Goal: Task Accomplishment & Management: Use online tool/utility

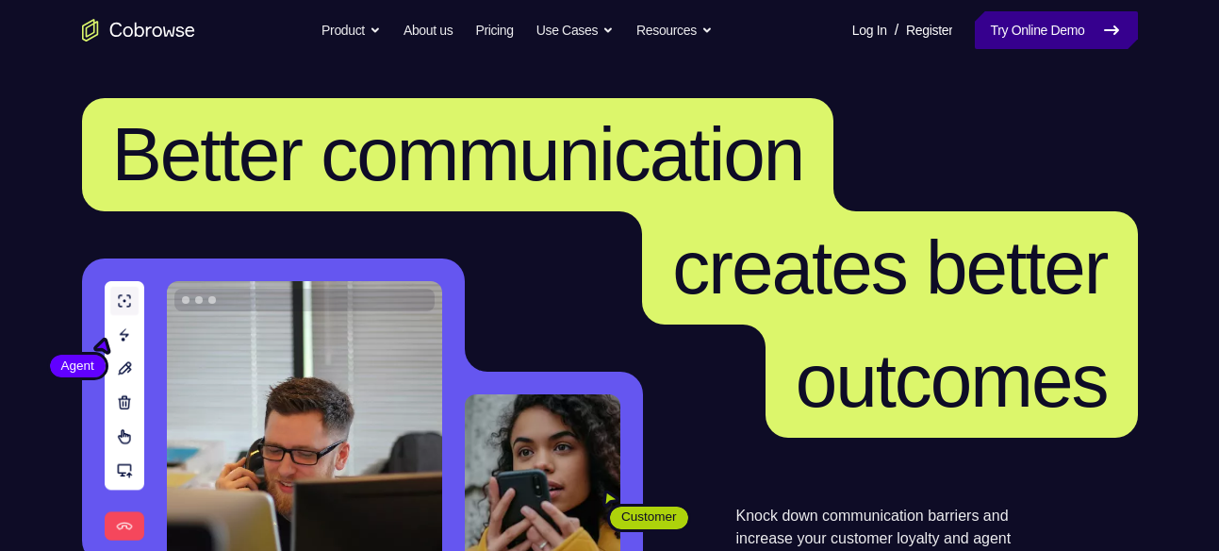
drag, startPoint x: 0, startPoint y: 0, endPoint x: 1048, endPoint y: 23, distance: 1048.7
click at [1048, 23] on link "Try Online Demo" at bounding box center [1056, 30] width 162 height 38
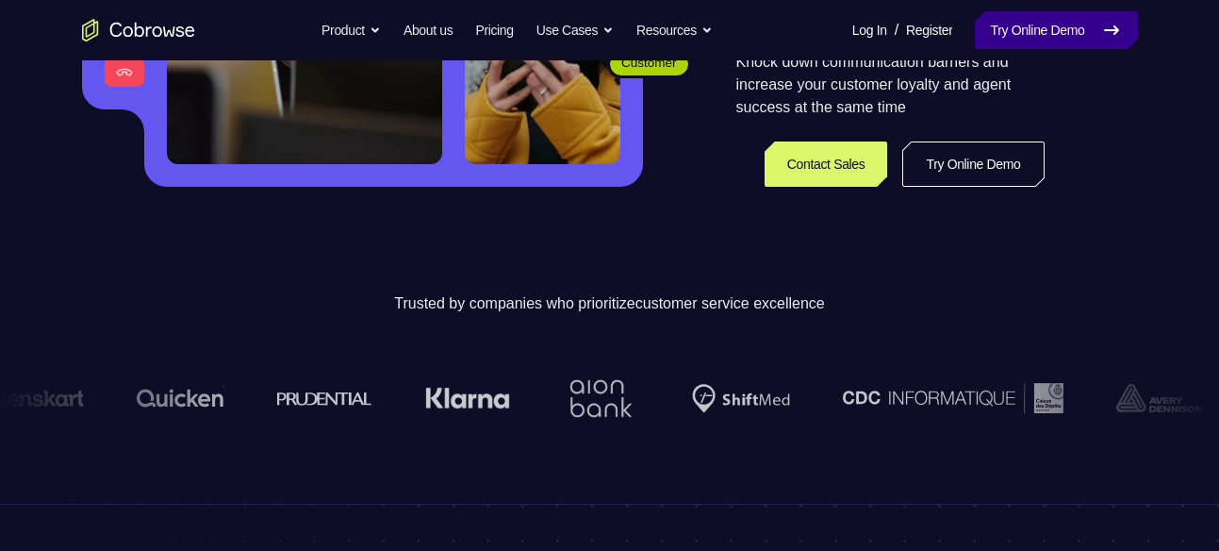
scroll to position [454, 0]
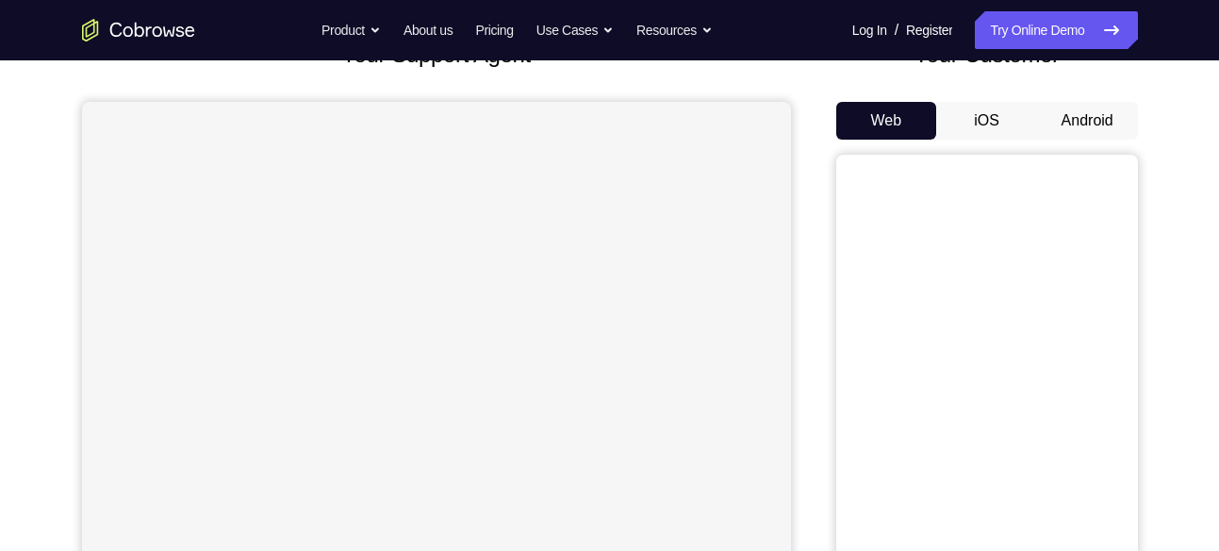
scroll to position [144, 0]
click at [1067, 124] on button "Android" at bounding box center [1087, 120] width 101 height 38
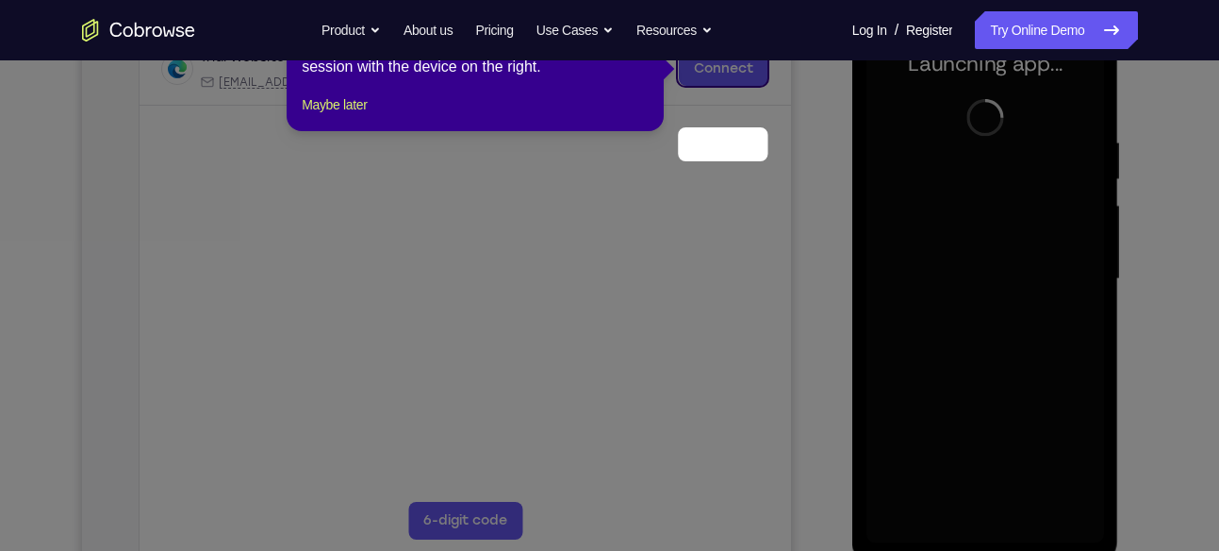
scroll to position [204, 0]
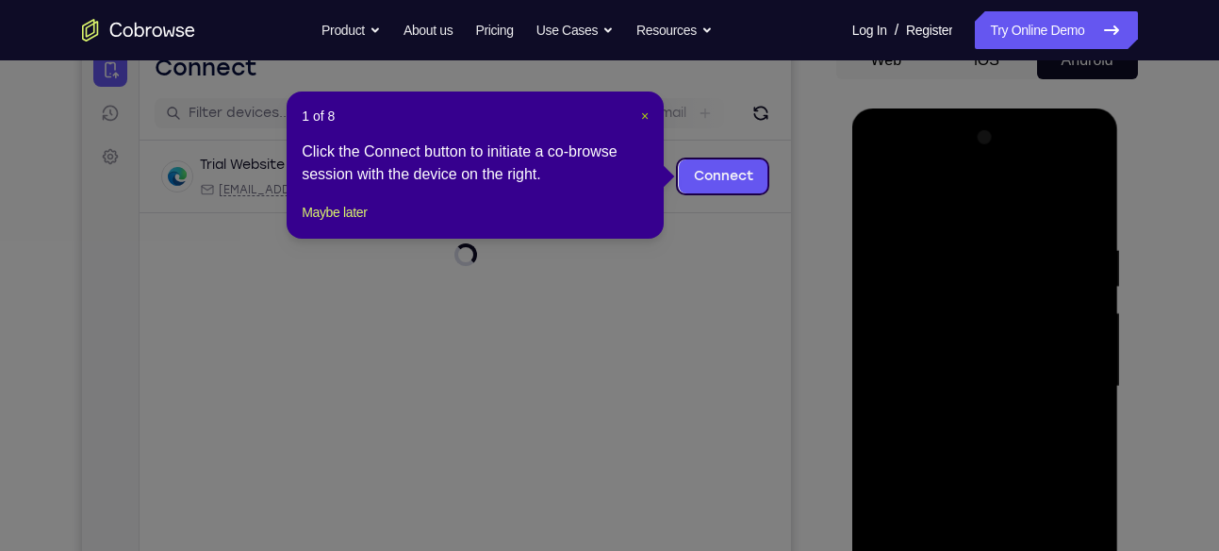
click at [646, 114] on span "×" at bounding box center [645, 115] width 8 height 15
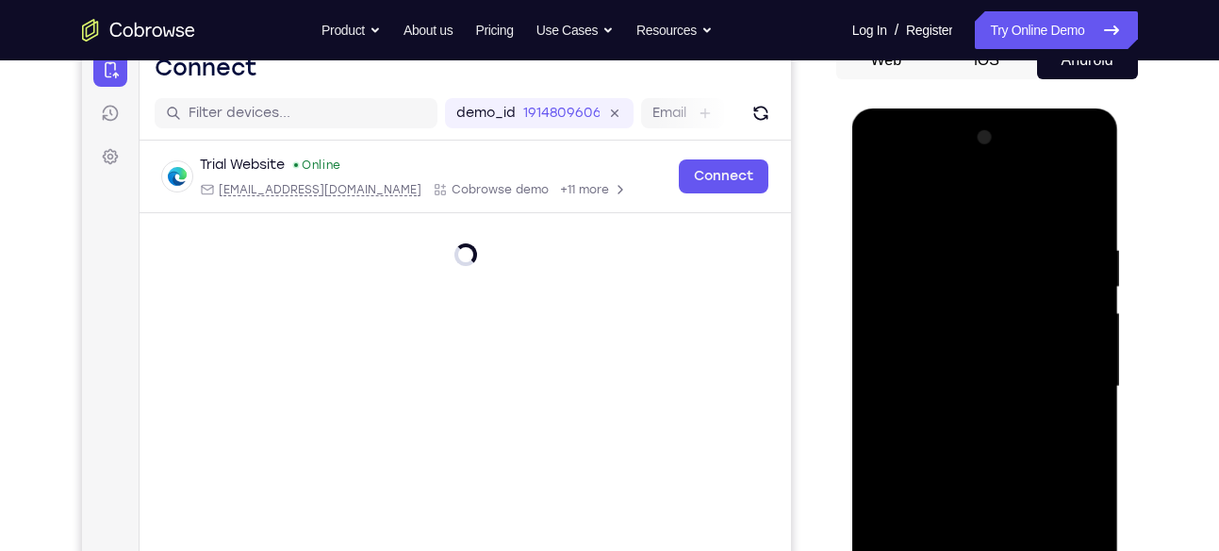
scroll to position [366, 0]
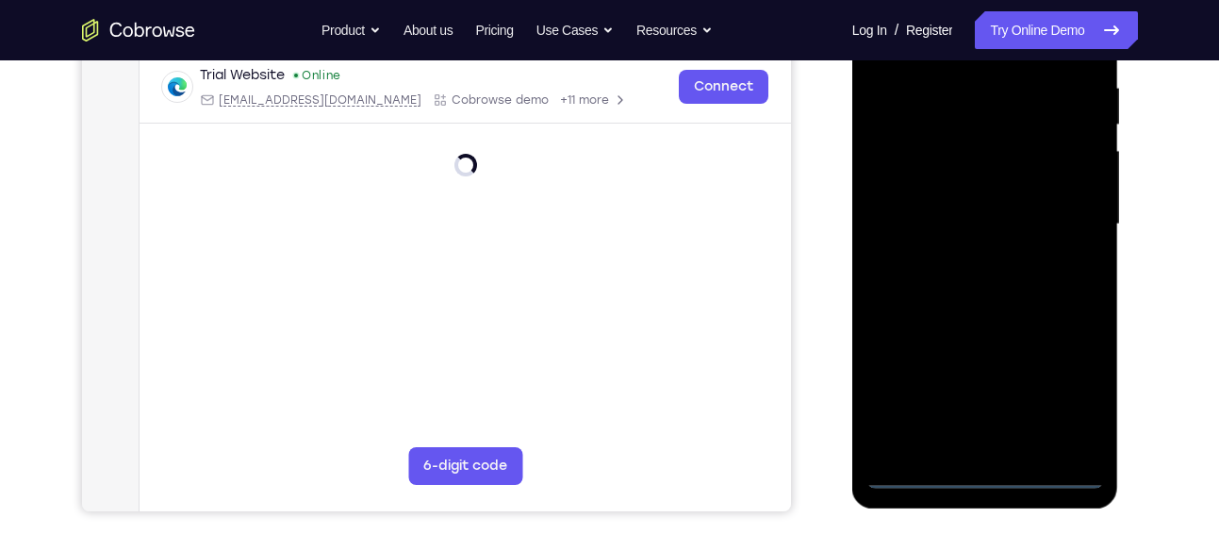
click at [983, 471] on div at bounding box center [985, 224] width 238 height 528
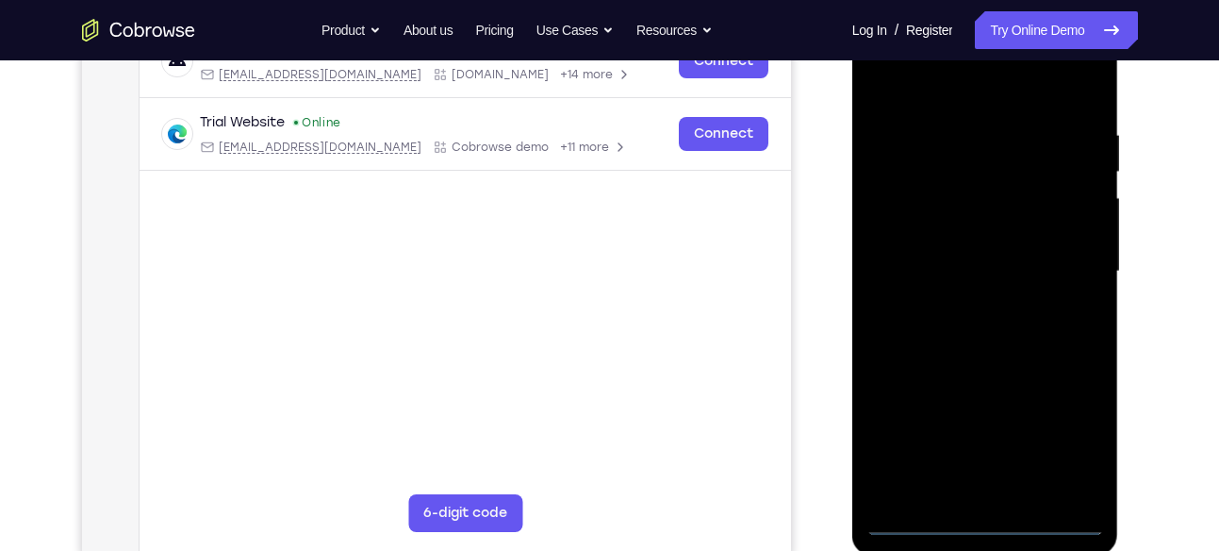
scroll to position [318, 0]
click at [1061, 435] on div at bounding box center [985, 272] width 238 height 528
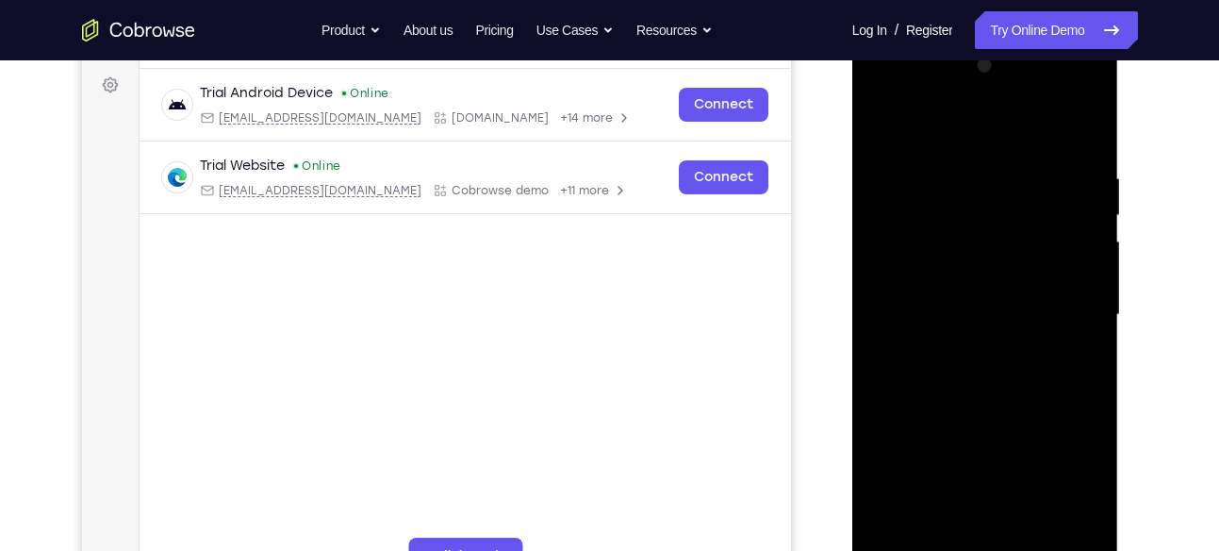
scroll to position [274, 0]
click at [887, 133] on div at bounding box center [985, 316] width 238 height 528
click at [1060, 303] on div at bounding box center [985, 316] width 238 height 528
click at [961, 347] on div at bounding box center [985, 316] width 238 height 528
click at [923, 299] on div at bounding box center [985, 316] width 238 height 528
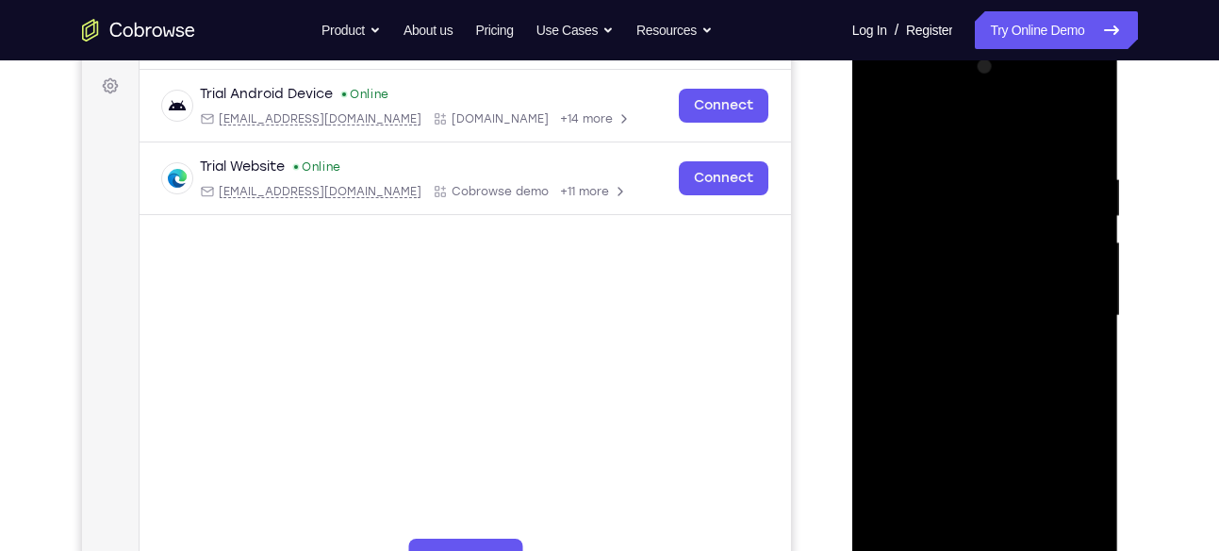
click at [921, 266] on div at bounding box center [985, 316] width 238 height 528
click at [893, 321] on div at bounding box center [985, 316] width 238 height 528
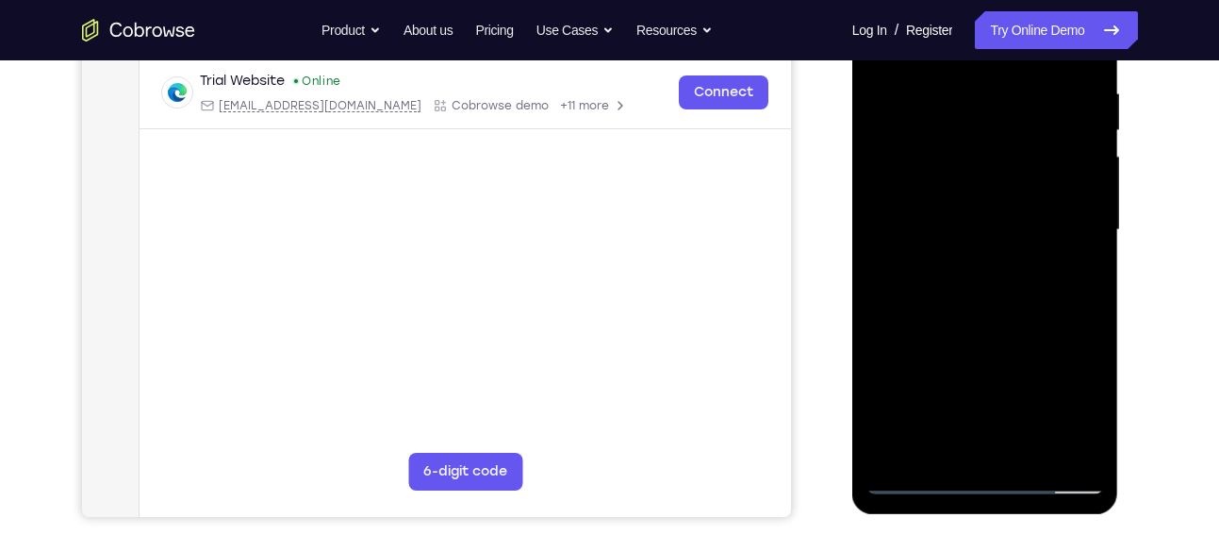
click at [1079, 253] on div at bounding box center [985, 230] width 238 height 528
click at [1017, 233] on div at bounding box center [985, 230] width 238 height 528
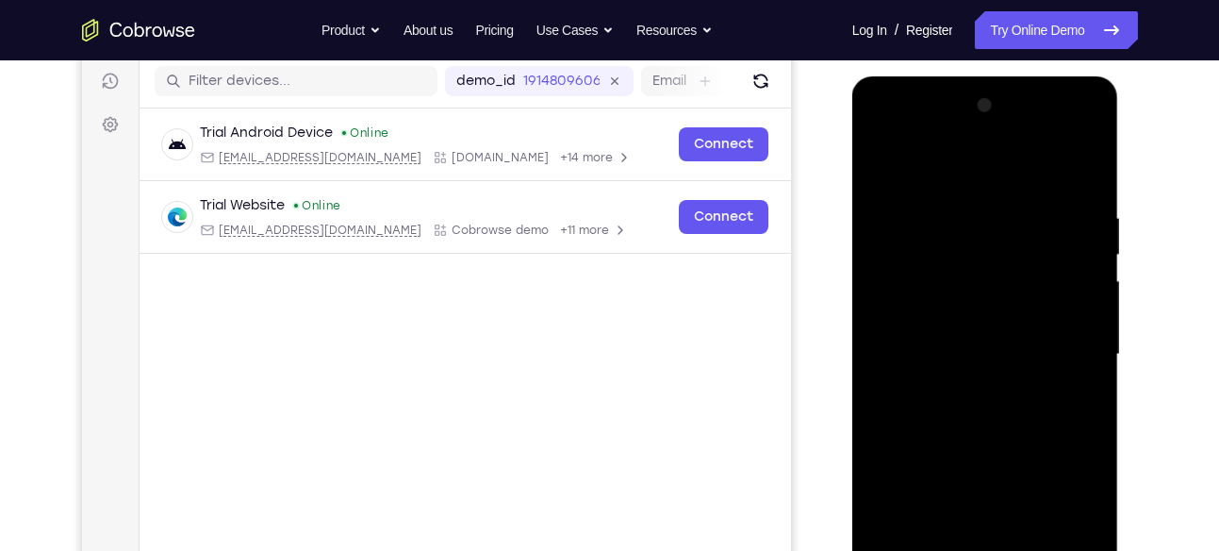
scroll to position [237, 0]
click at [963, 163] on div at bounding box center [985, 354] width 238 height 528
click at [955, 132] on div at bounding box center [985, 354] width 238 height 528
click at [891, 200] on div at bounding box center [985, 354] width 238 height 528
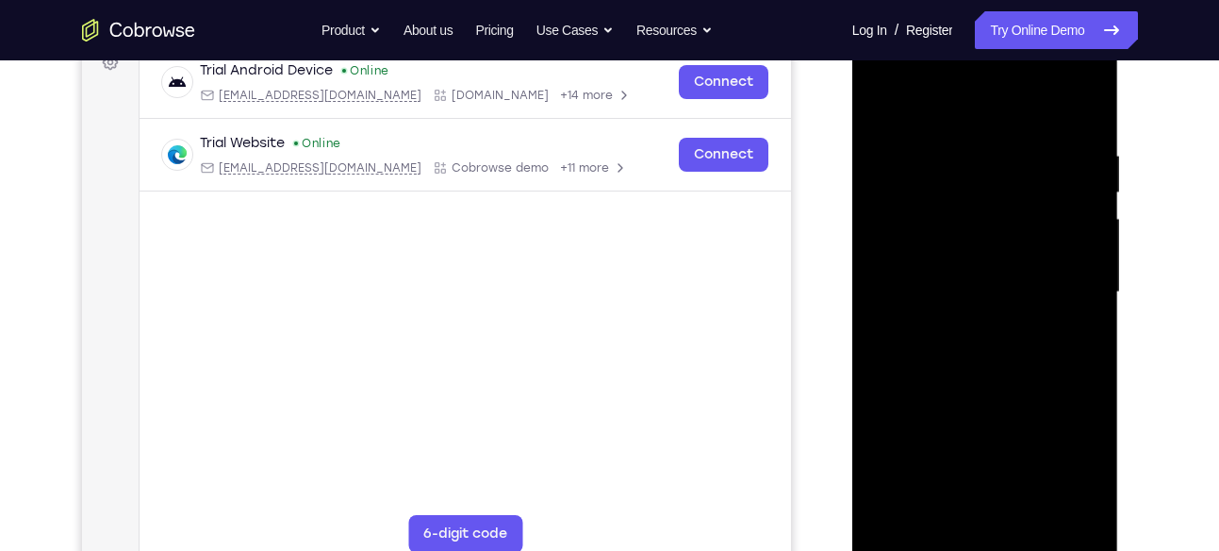
scroll to position [299, 0]
click at [919, 539] on div at bounding box center [985, 291] width 238 height 528
click at [953, 289] on div at bounding box center [985, 291] width 238 height 528
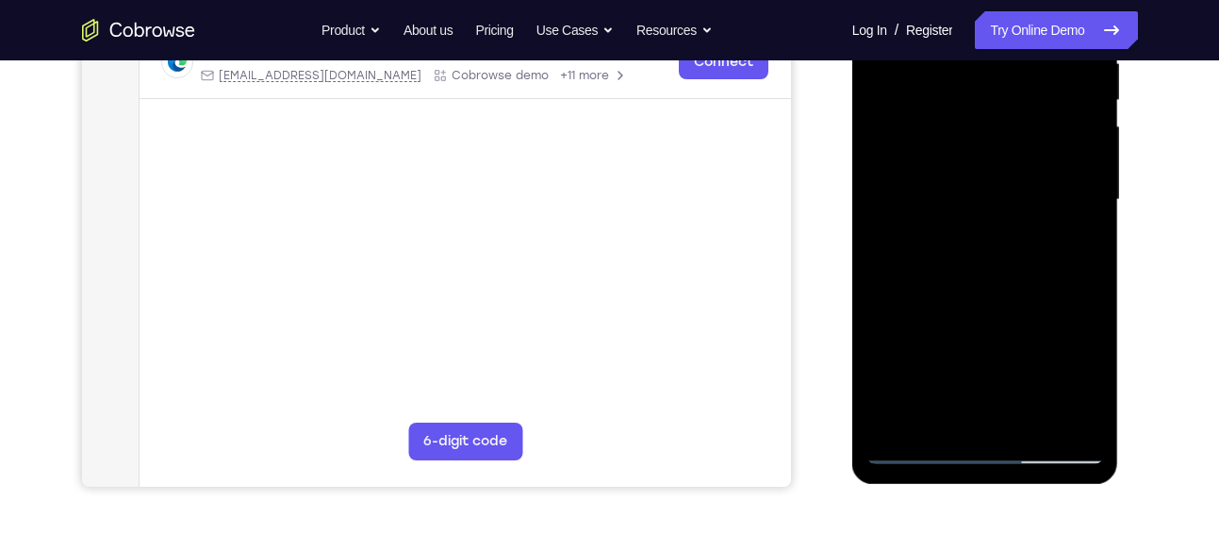
scroll to position [391, 0]
click at [1060, 417] on div at bounding box center [985, 199] width 238 height 528
click at [1005, 253] on div at bounding box center [985, 199] width 238 height 528
click at [1071, 419] on div at bounding box center [985, 199] width 238 height 528
click at [1048, 221] on div at bounding box center [985, 199] width 238 height 528
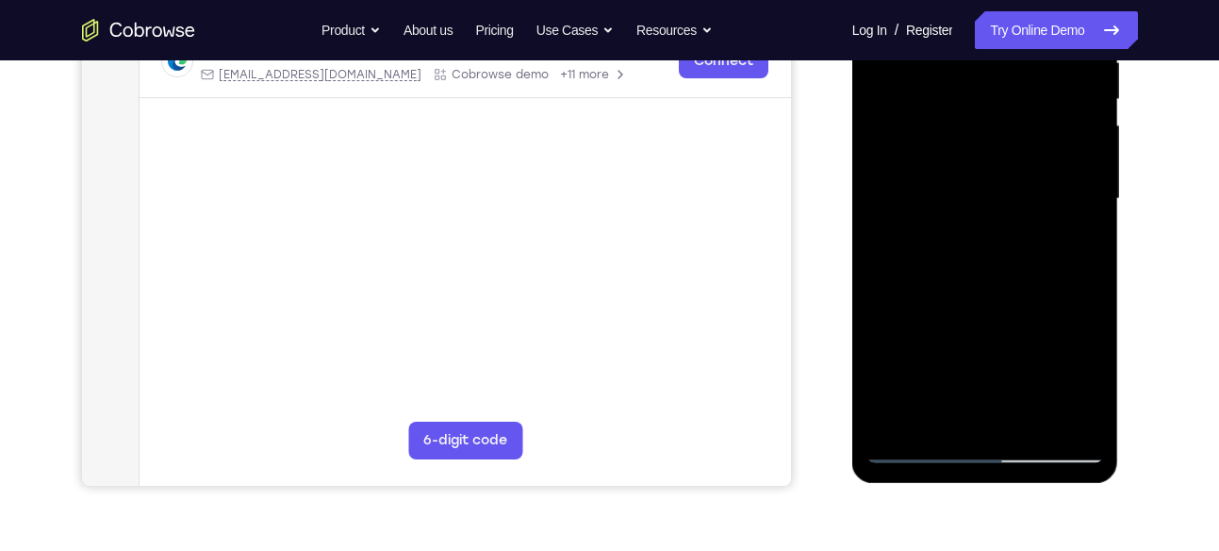
click at [952, 270] on div at bounding box center [985, 199] width 238 height 528
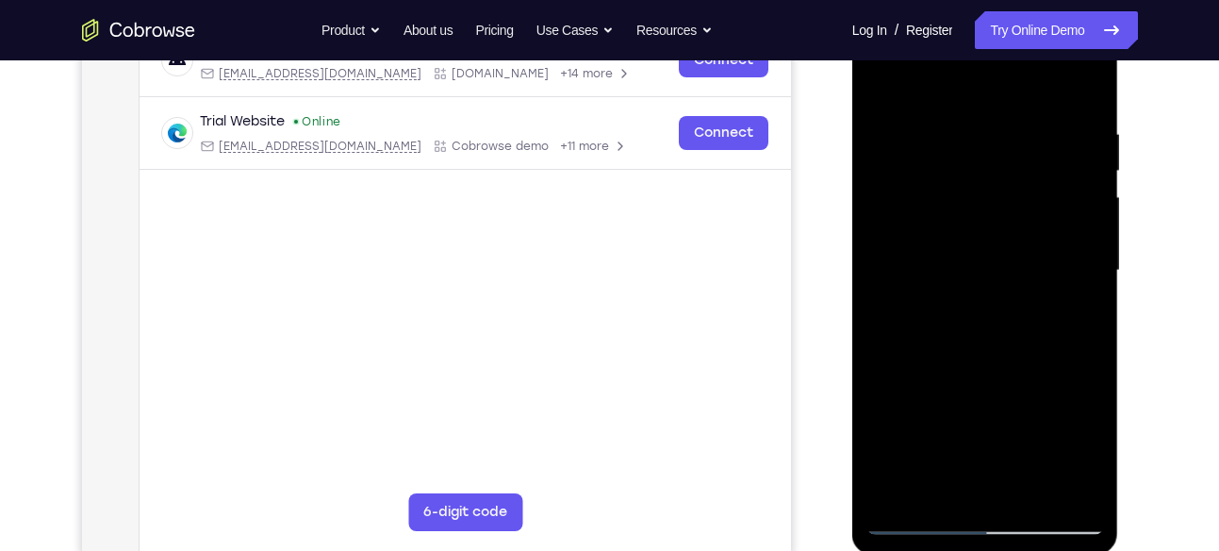
scroll to position [321, 0]
click at [979, 358] on div at bounding box center [985, 270] width 238 height 528
click at [941, 491] on div at bounding box center [985, 270] width 238 height 528
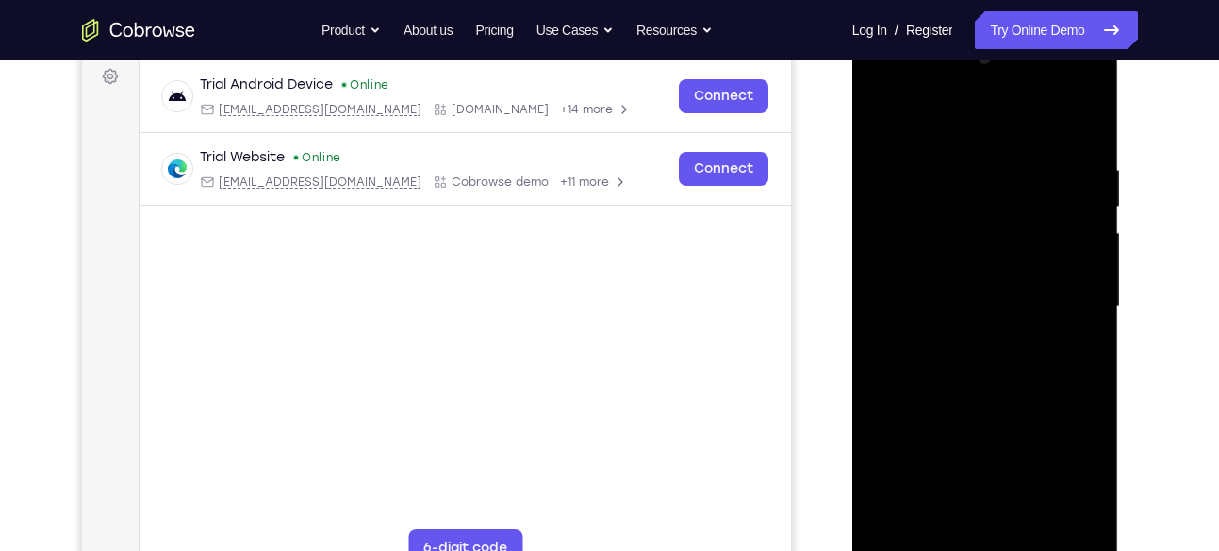
scroll to position [282, 0]
click at [929, 117] on div at bounding box center [985, 308] width 238 height 528
click at [925, 213] on div at bounding box center [985, 308] width 238 height 528
click at [994, 177] on div at bounding box center [985, 308] width 238 height 528
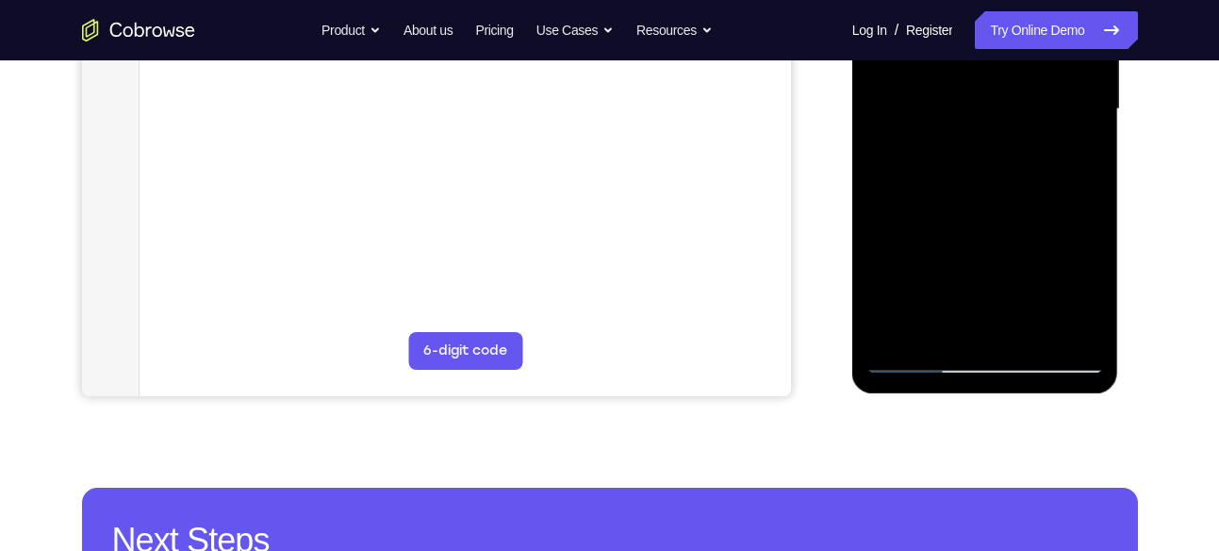
scroll to position [482, 0]
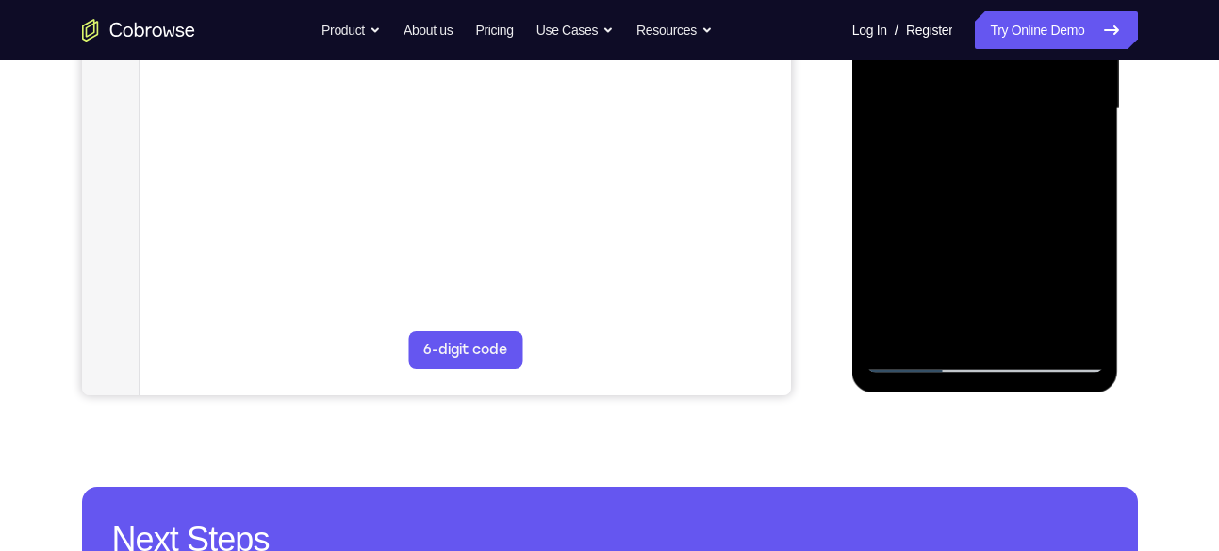
click at [1044, 325] on div at bounding box center [985, 108] width 238 height 528
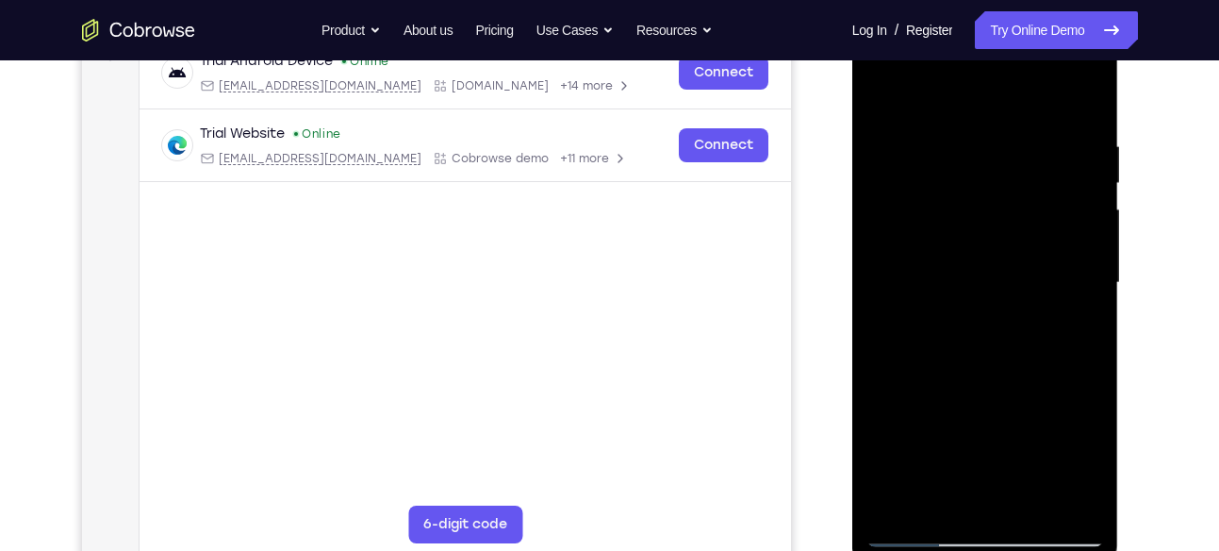
scroll to position [306, 0]
click at [998, 378] on div at bounding box center [985, 284] width 238 height 528
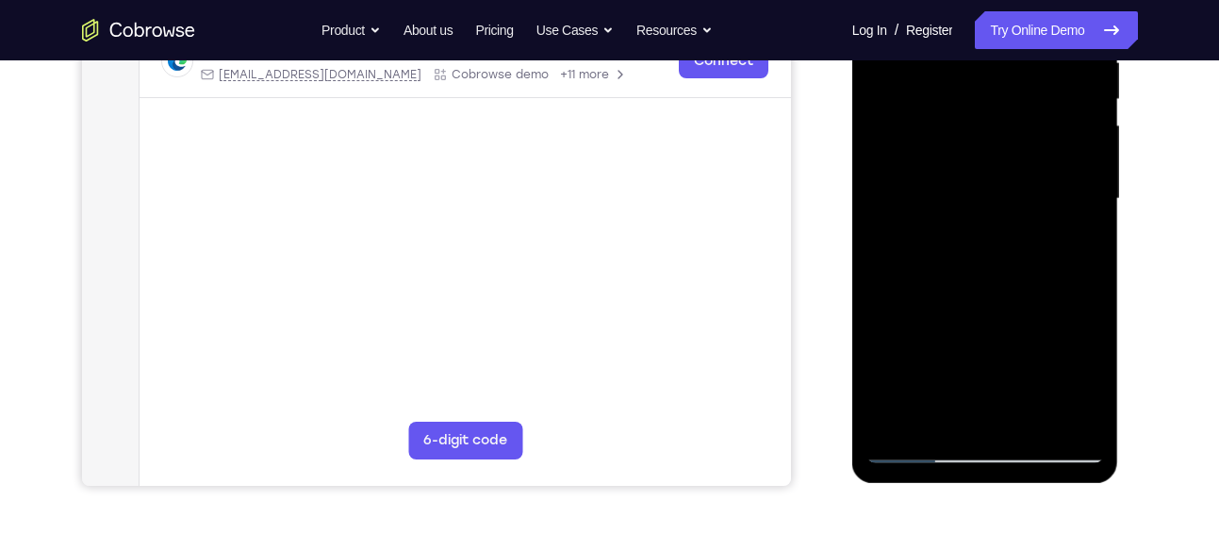
scroll to position [392, 0]
click at [917, 443] on div at bounding box center [985, 198] width 238 height 528
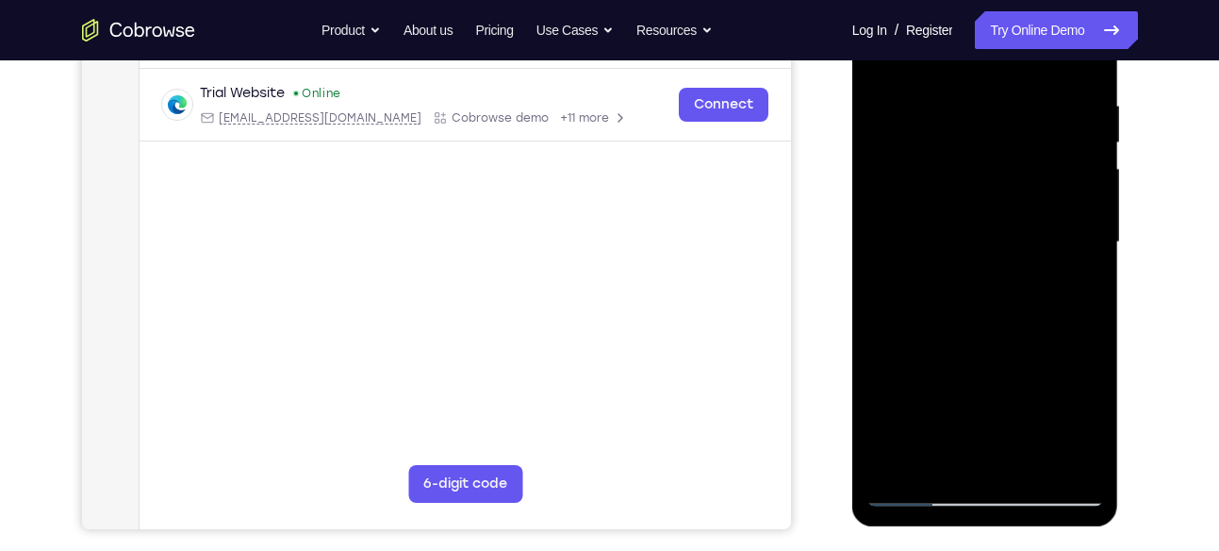
scroll to position [251, 0]
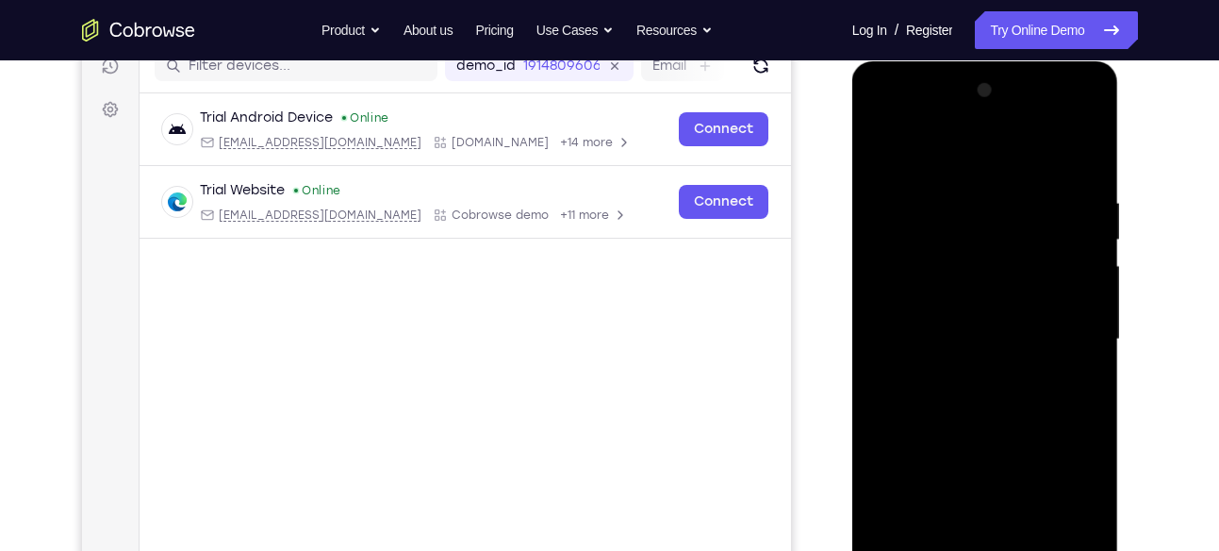
click at [949, 287] on div at bounding box center [985, 339] width 238 height 528
click at [885, 142] on div at bounding box center [985, 339] width 238 height 528
click at [942, 263] on div at bounding box center [985, 339] width 238 height 528
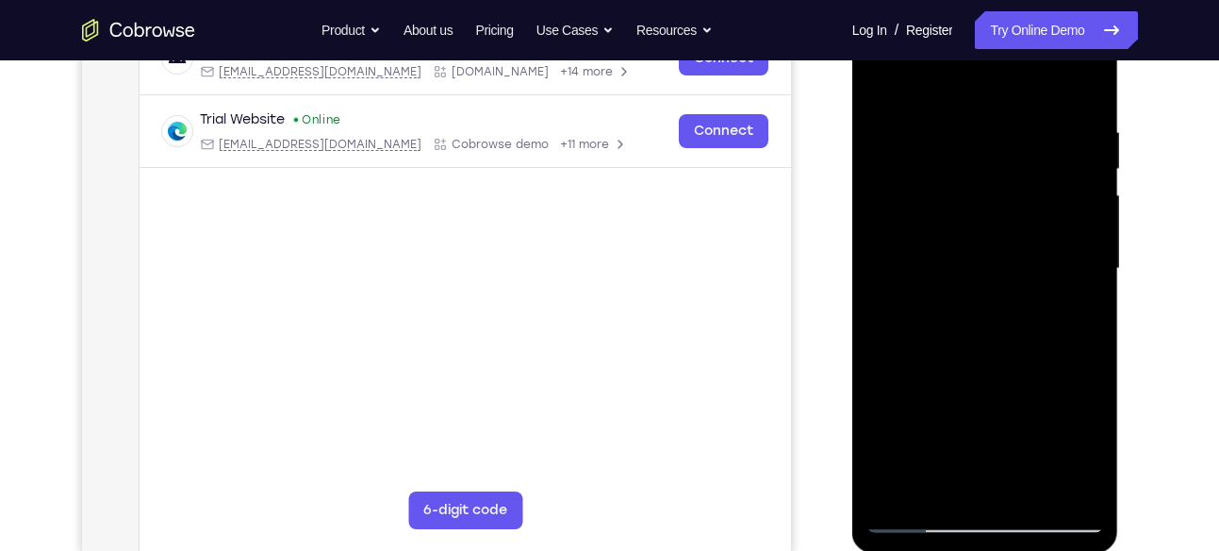
scroll to position [360, 0]
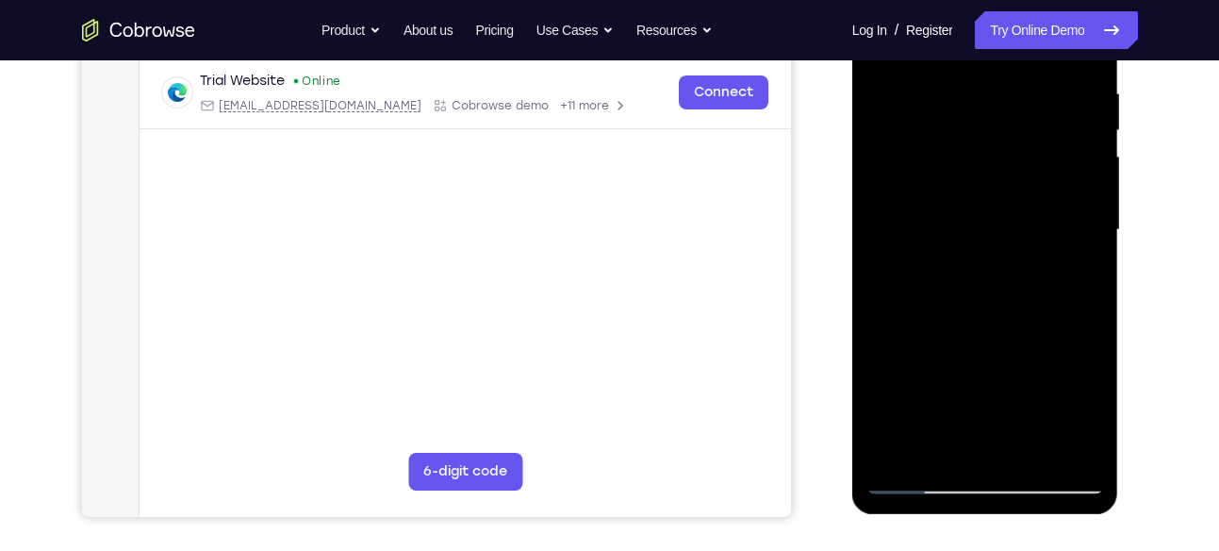
click at [909, 177] on div at bounding box center [985, 230] width 238 height 528
click at [981, 232] on div at bounding box center [985, 230] width 238 height 528
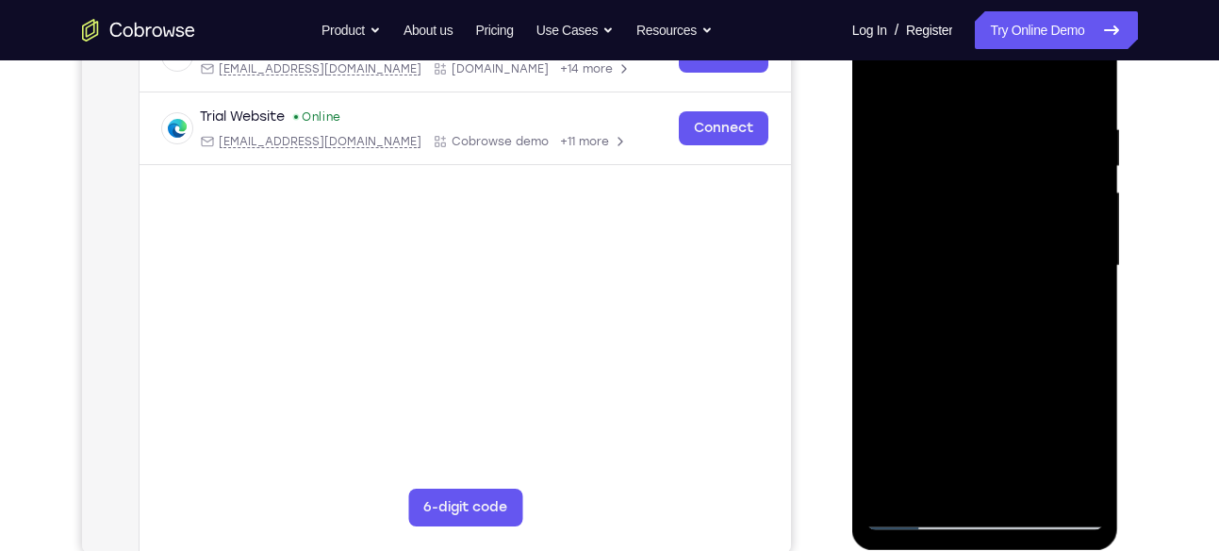
scroll to position [406, 0]
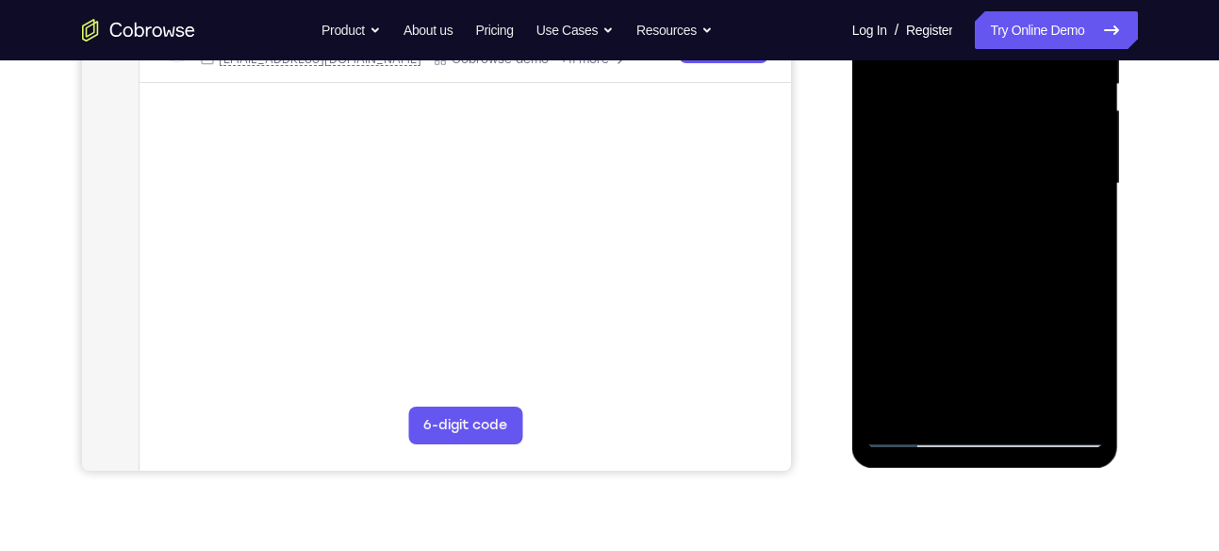
drag, startPoint x: 978, startPoint y: 303, endPoint x: 962, endPoint y: 151, distance: 152.6
click at [962, 151] on div at bounding box center [985, 184] width 238 height 528
drag, startPoint x: 954, startPoint y: 351, endPoint x: 952, endPoint y: 246, distance: 104.7
click at [952, 246] on div at bounding box center [985, 184] width 238 height 528
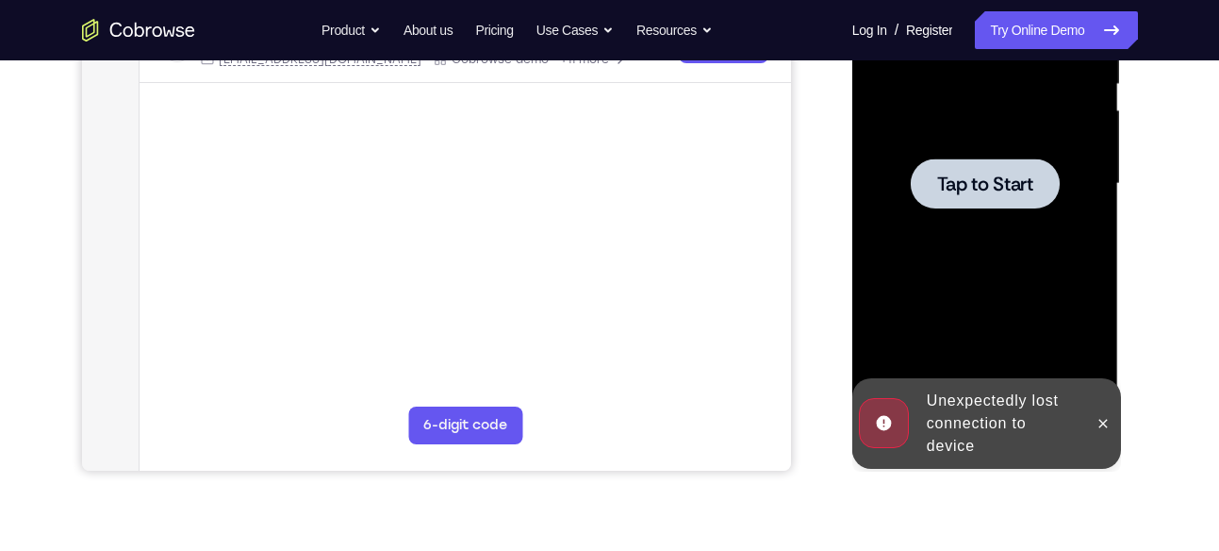
click at [958, 163] on div at bounding box center [985, 183] width 149 height 50
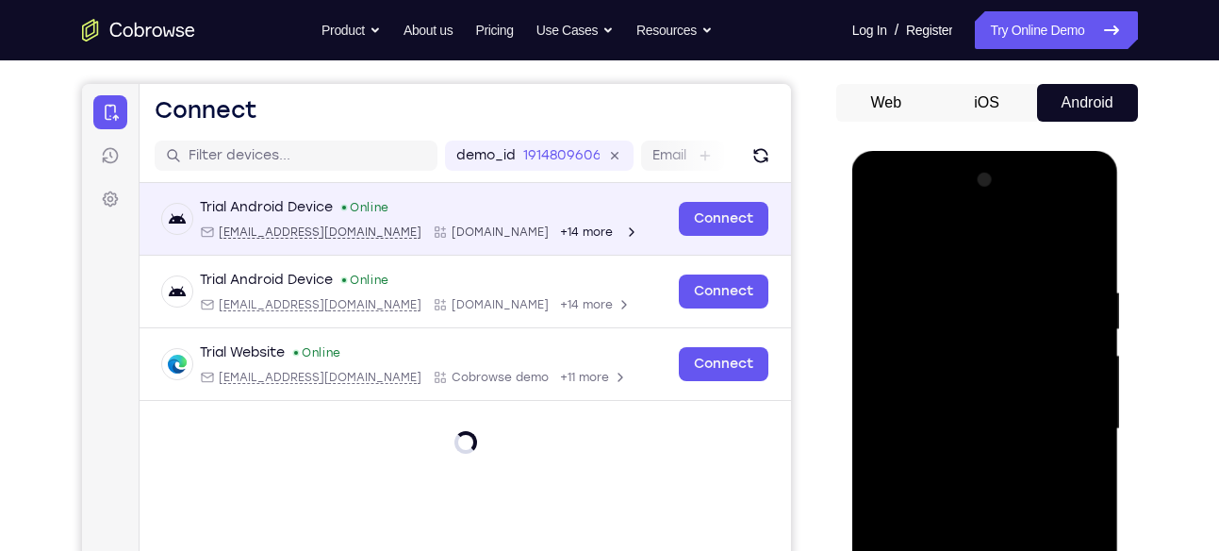
scroll to position [367, 0]
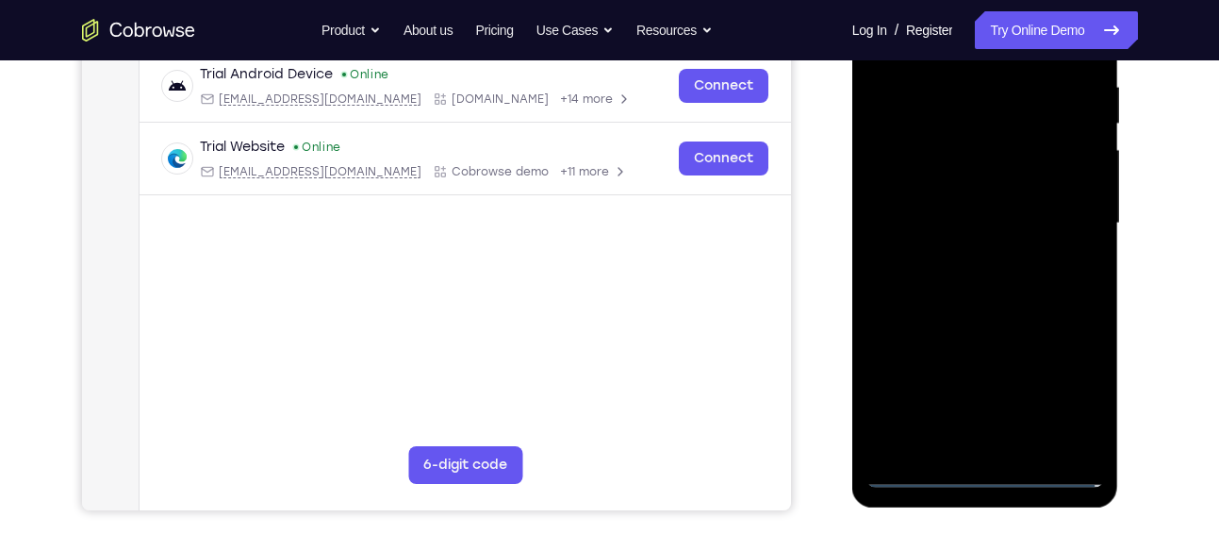
click at [982, 472] on div at bounding box center [985, 223] width 238 height 528
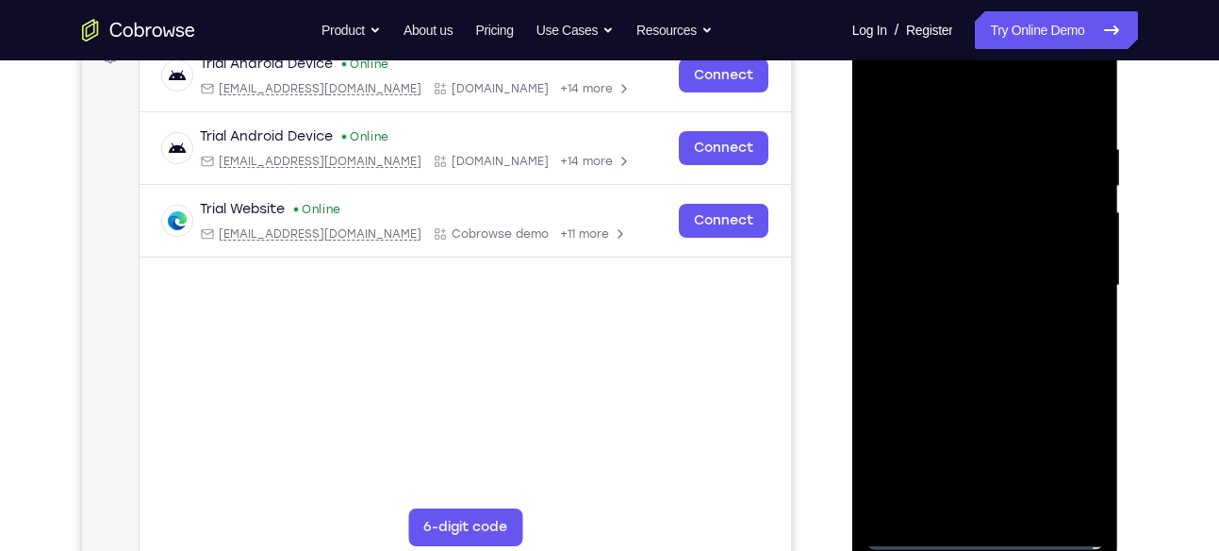
click at [1064, 440] on div at bounding box center [985, 286] width 238 height 528
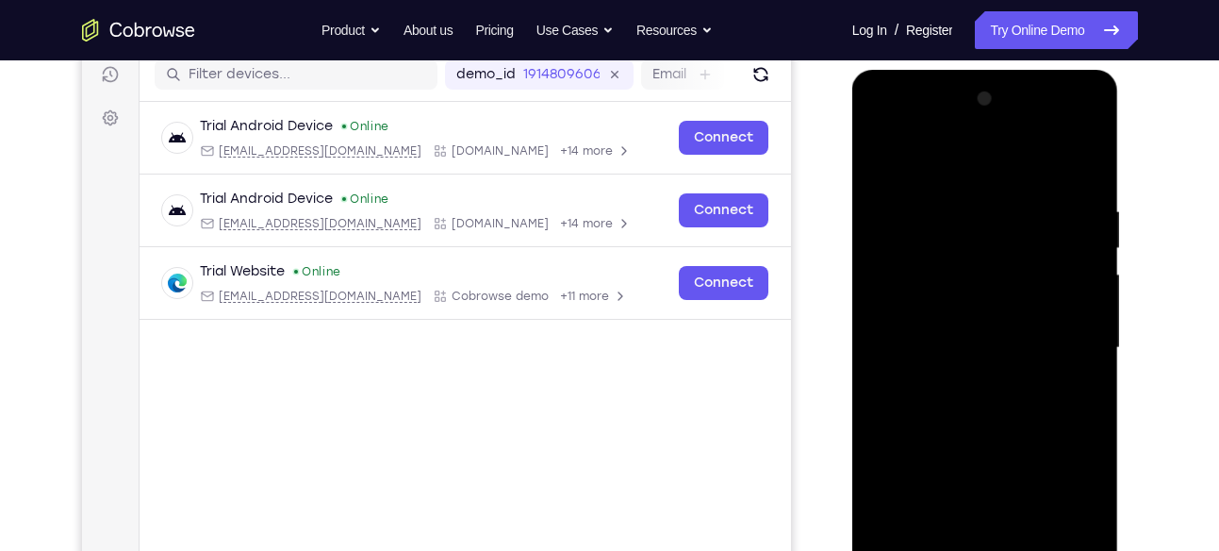
scroll to position [238, 0]
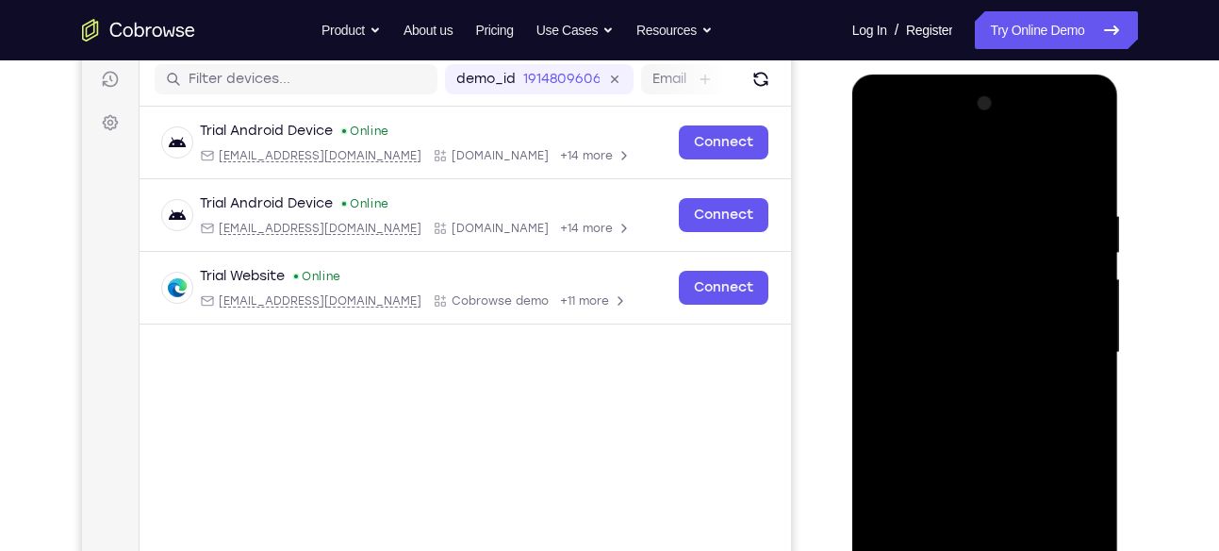
click at [883, 168] on div at bounding box center [985, 353] width 238 height 528
click at [925, 244] on div at bounding box center [985, 353] width 238 height 528
click at [920, 227] on div at bounding box center [985, 353] width 238 height 528
click at [898, 278] on div at bounding box center [985, 353] width 238 height 528
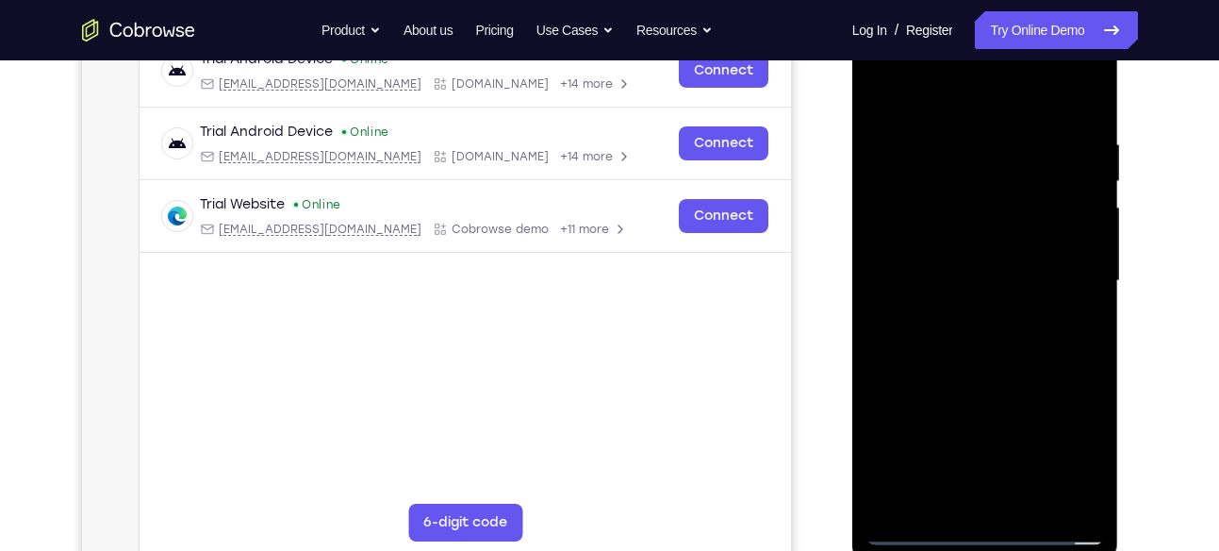
scroll to position [310, 0]
click at [970, 355] on div at bounding box center [985, 280] width 238 height 528
click at [1087, 86] on div at bounding box center [985, 280] width 238 height 528
click at [953, 94] on div at bounding box center [985, 280] width 238 height 528
click at [942, 92] on div at bounding box center [985, 280] width 238 height 528
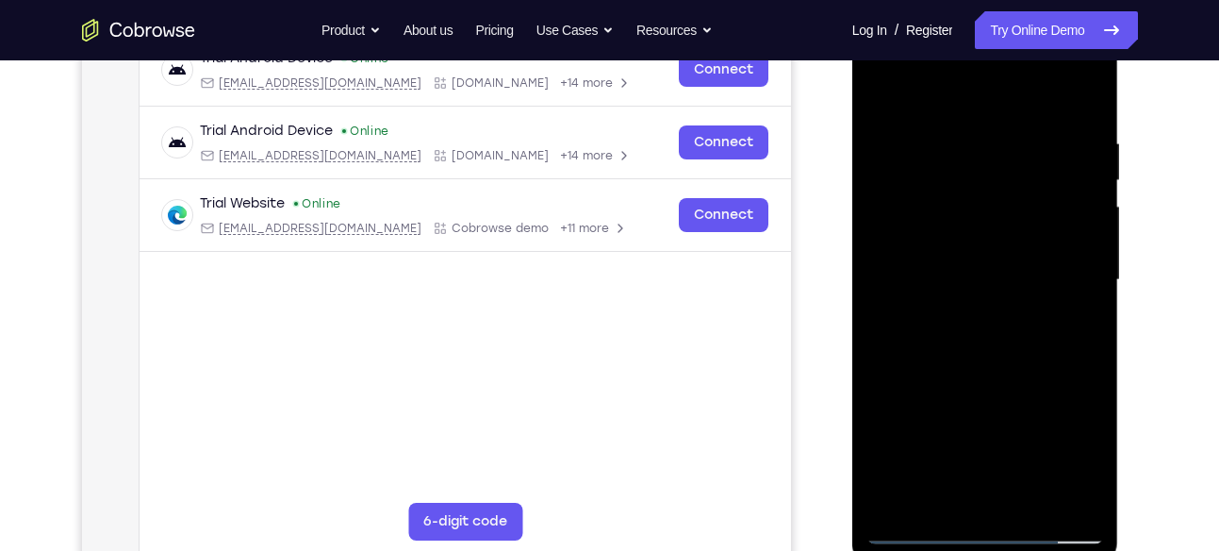
click at [1082, 86] on div at bounding box center [985, 280] width 238 height 528
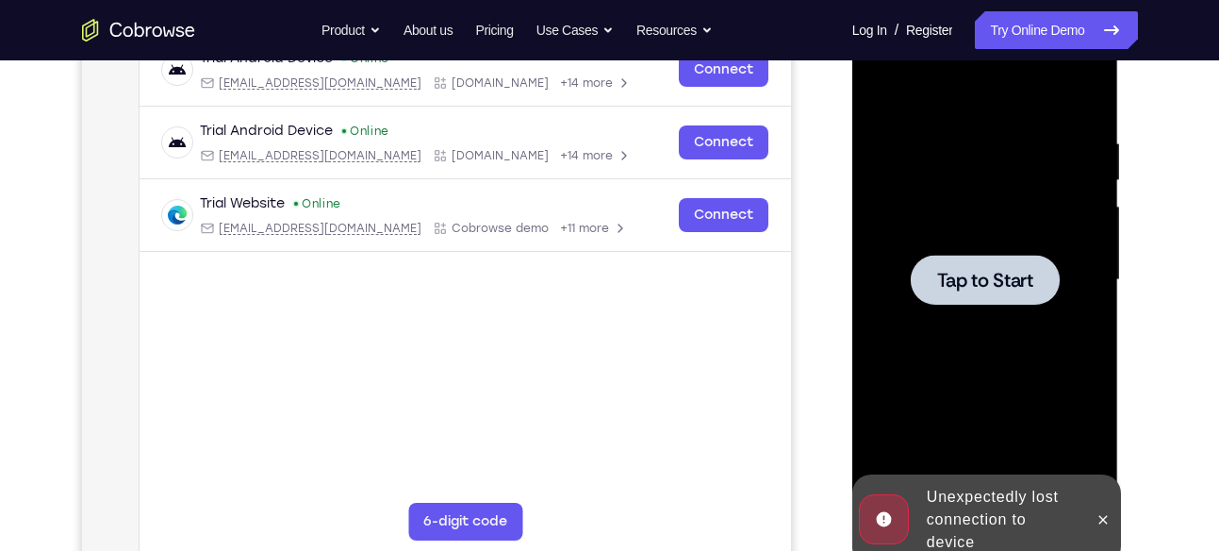
click at [985, 295] on div at bounding box center [985, 280] width 149 height 50
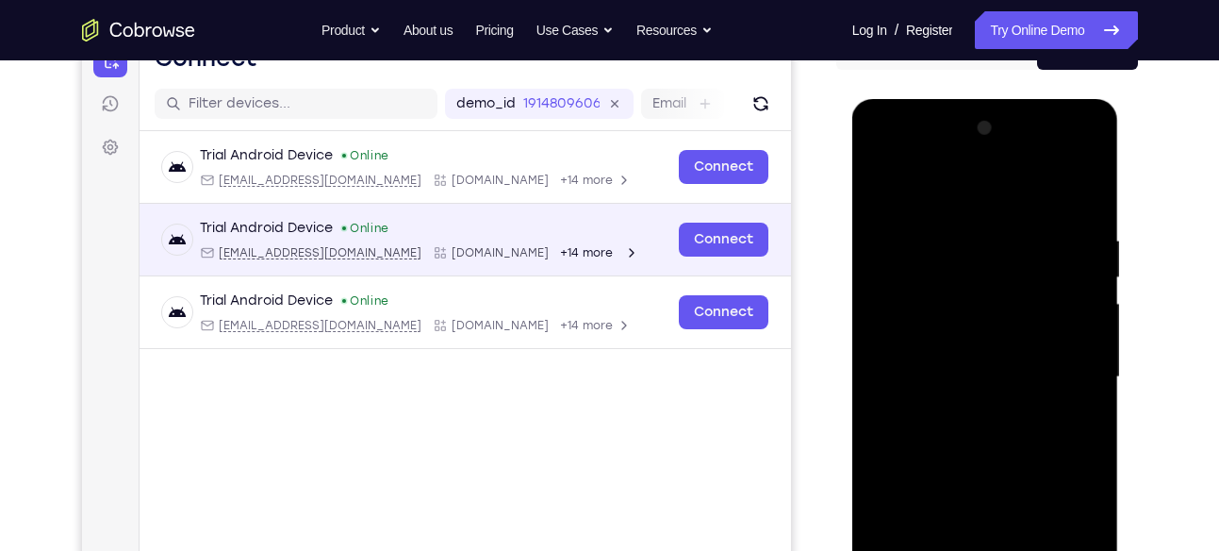
scroll to position [348, 0]
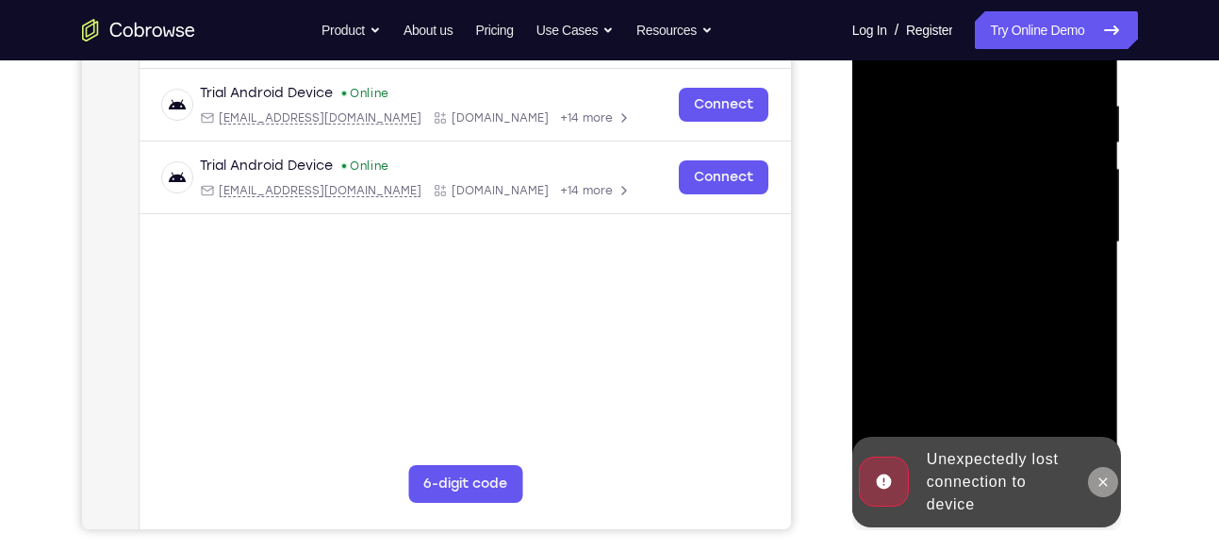
click at [1104, 477] on icon at bounding box center [1103, 481] width 15 height 15
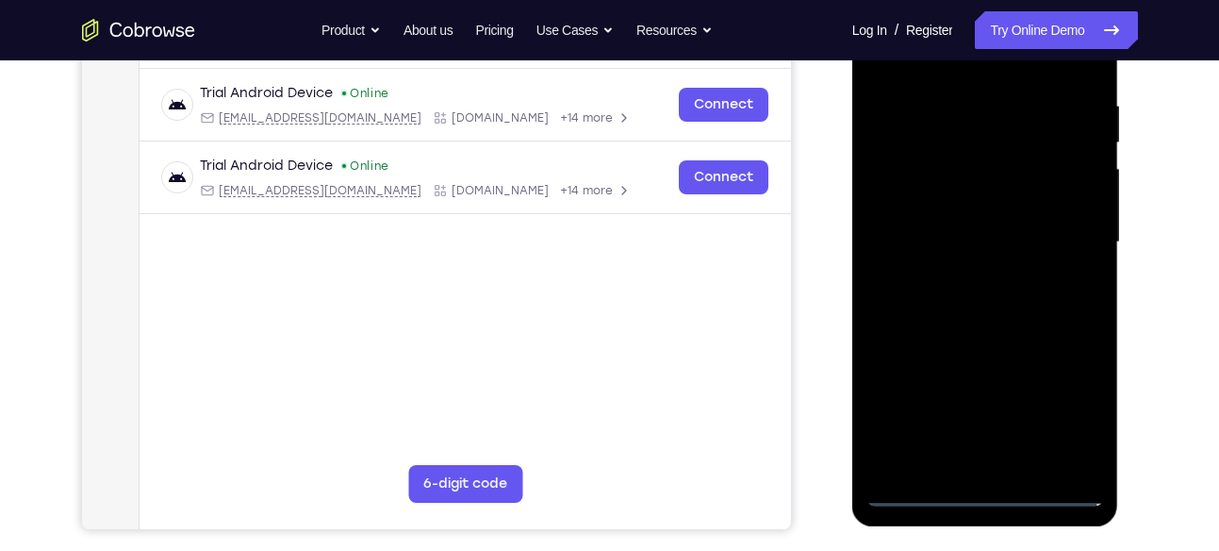
click at [989, 491] on div at bounding box center [985, 242] width 238 height 528
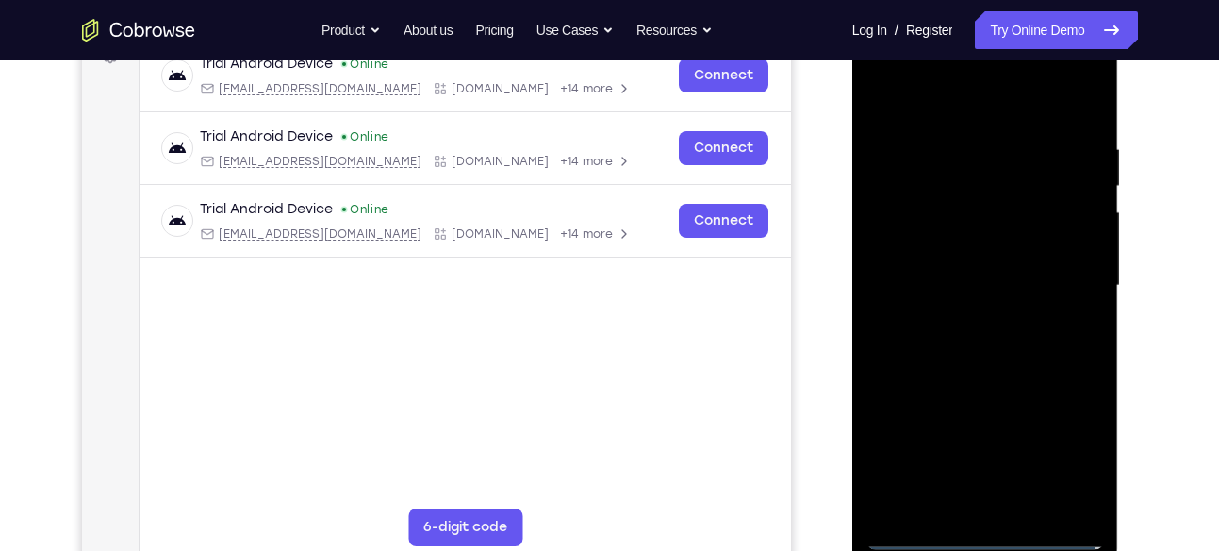
click at [1058, 453] on div at bounding box center [985, 286] width 238 height 528
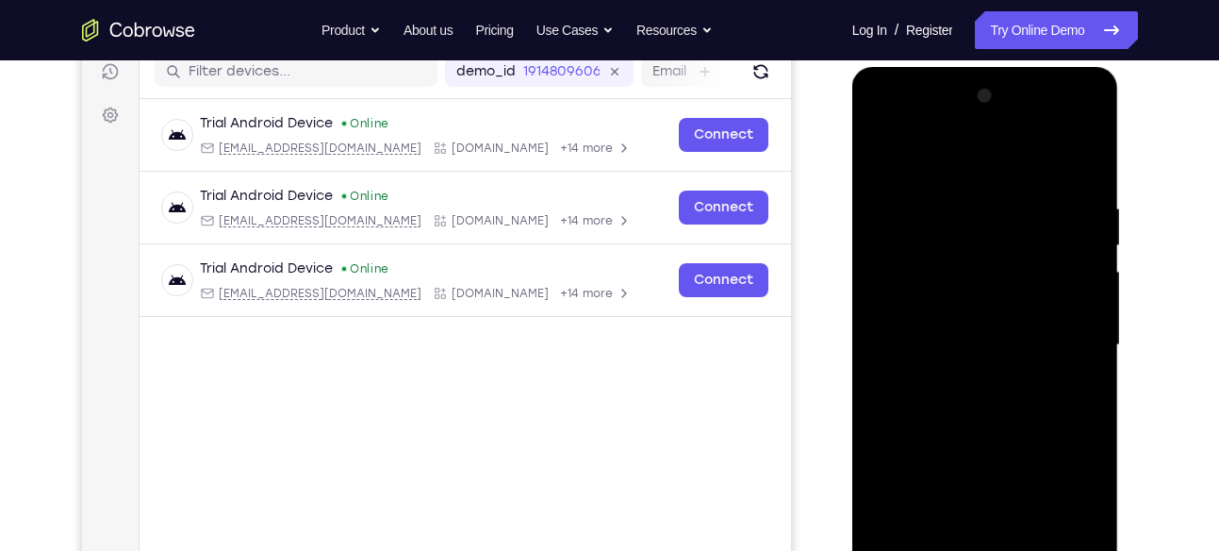
scroll to position [244, 0]
click at [940, 165] on div at bounding box center [985, 346] width 238 height 528
click at [933, 235] on div at bounding box center [985, 346] width 238 height 528
click at [925, 228] on div at bounding box center [985, 346] width 238 height 528
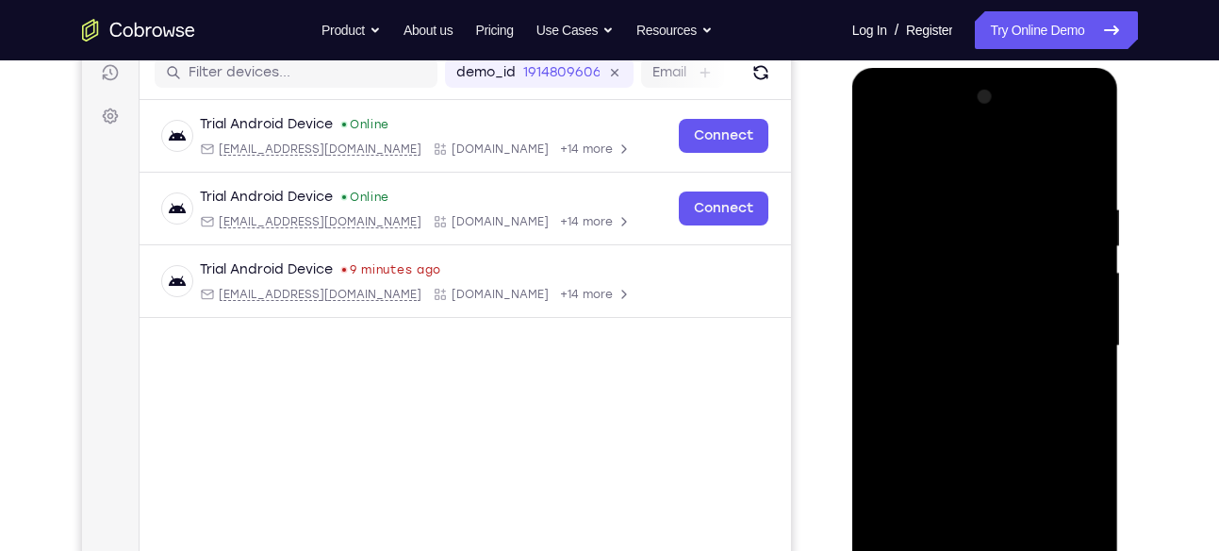
click at [898, 275] on div at bounding box center [985, 346] width 238 height 528
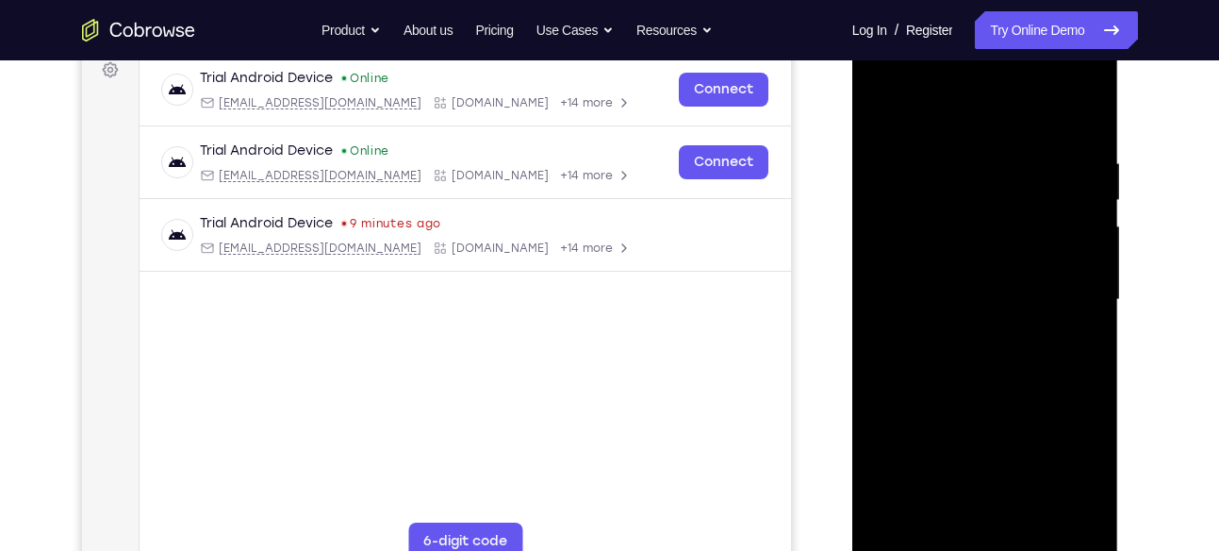
click at [991, 372] on div at bounding box center [985, 300] width 238 height 528
click at [1091, 106] on div at bounding box center [985, 300] width 238 height 528
click at [959, 117] on div at bounding box center [985, 300] width 238 height 528
click at [1077, 108] on div at bounding box center [985, 300] width 238 height 528
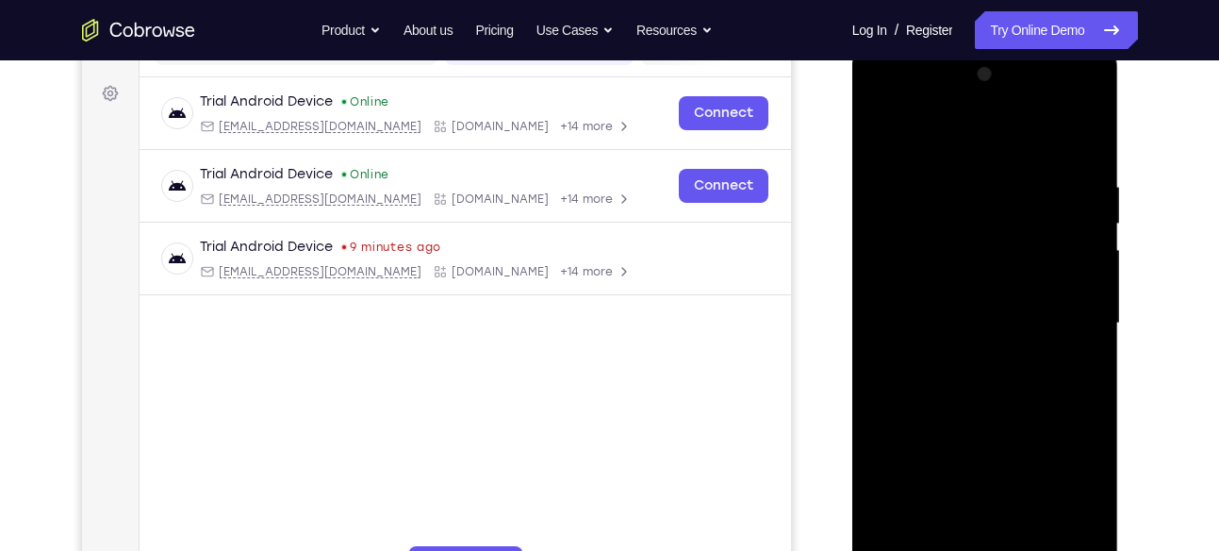
scroll to position [352, 0]
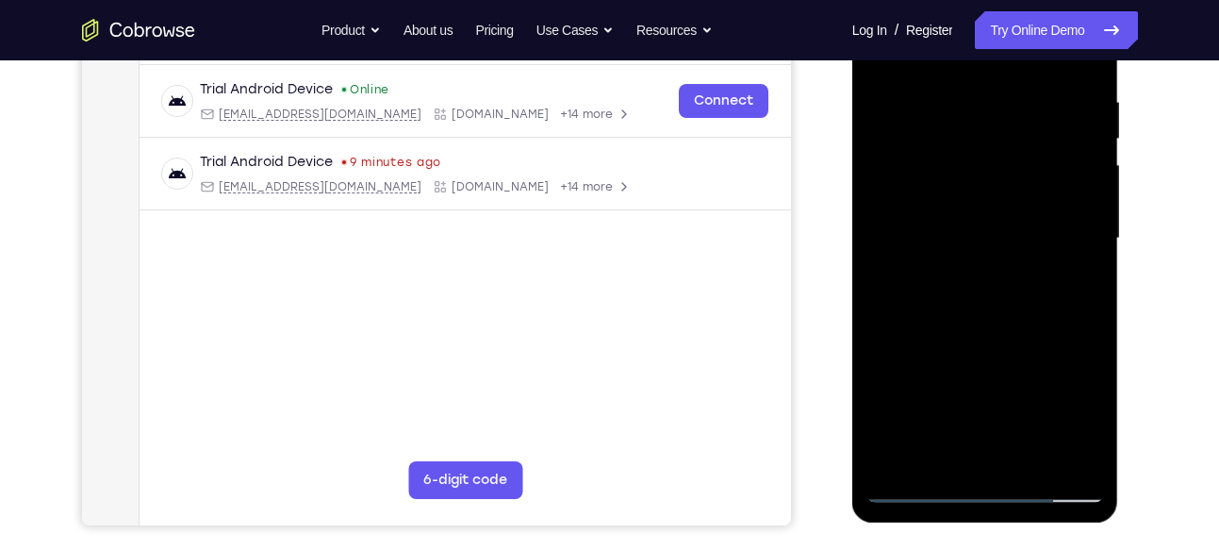
click at [911, 479] on div at bounding box center [985, 239] width 238 height 528
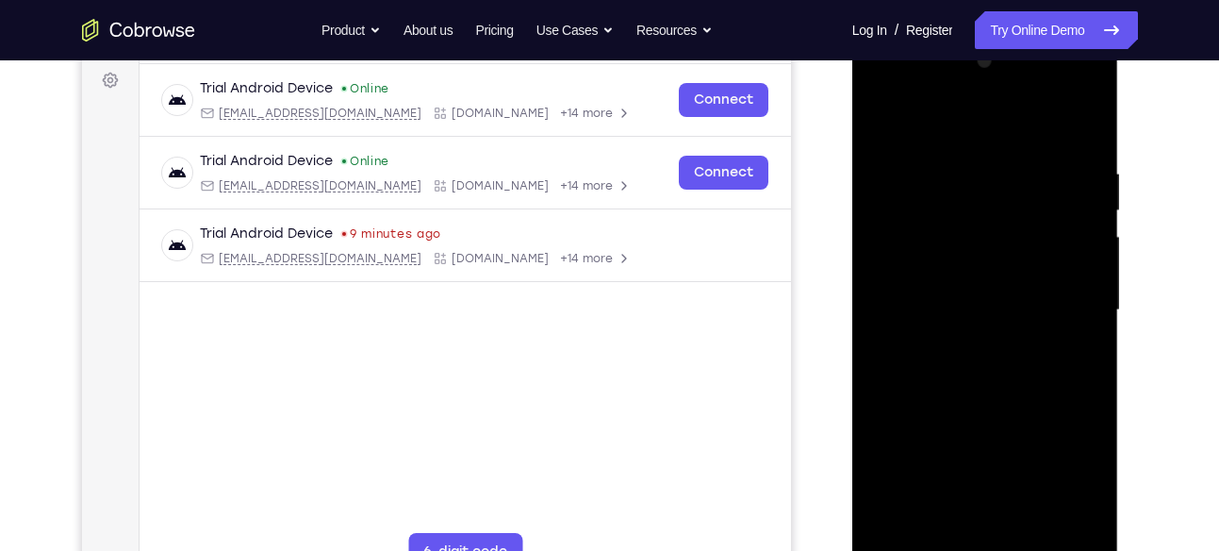
scroll to position [279, 0]
click at [882, 85] on div at bounding box center [985, 311] width 238 height 528
click at [1075, 314] on div at bounding box center [985, 311] width 238 height 528
click at [962, 345] on div at bounding box center [985, 311] width 238 height 528
click at [955, 263] on div at bounding box center [985, 311] width 238 height 528
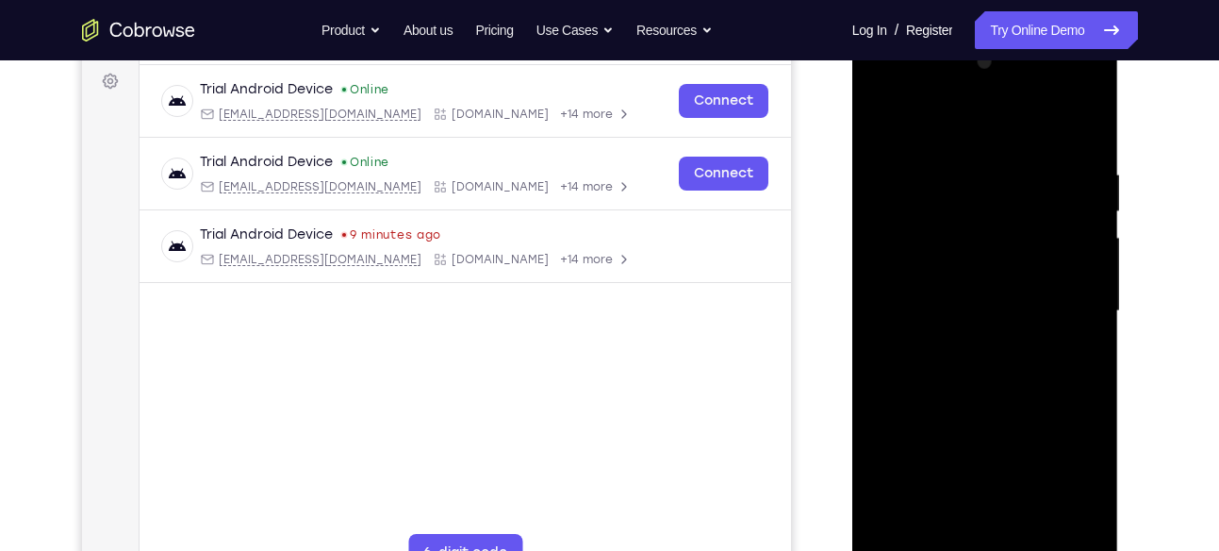
click at [939, 298] on div at bounding box center [985, 311] width 238 height 528
click at [1075, 296] on div at bounding box center [985, 311] width 238 height 528
click at [965, 346] on div at bounding box center [985, 311] width 238 height 528
click at [980, 269] on div at bounding box center [985, 311] width 238 height 528
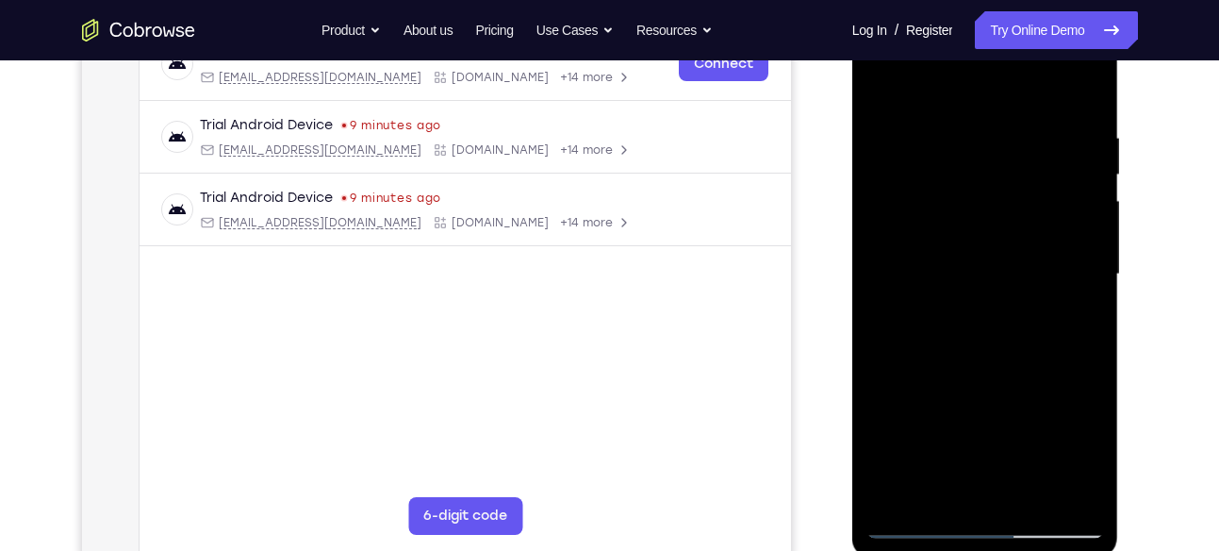
scroll to position [295, 0]
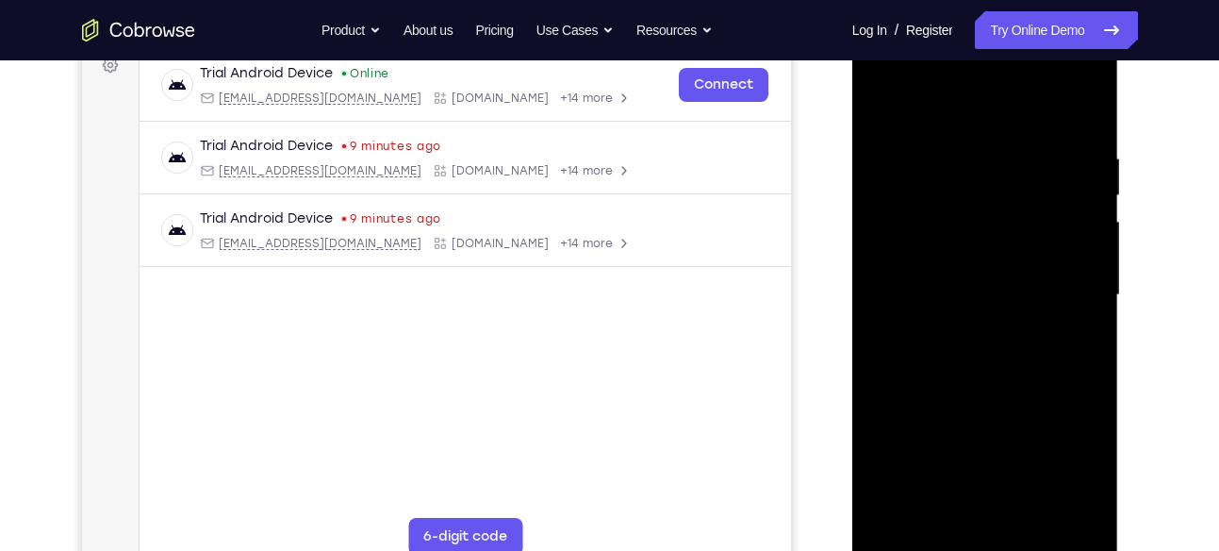
click at [1092, 99] on div at bounding box center [985, 295] width 238 height 528
click at [887, 206] on div at bounding box center [985, 295] width 238 height 528
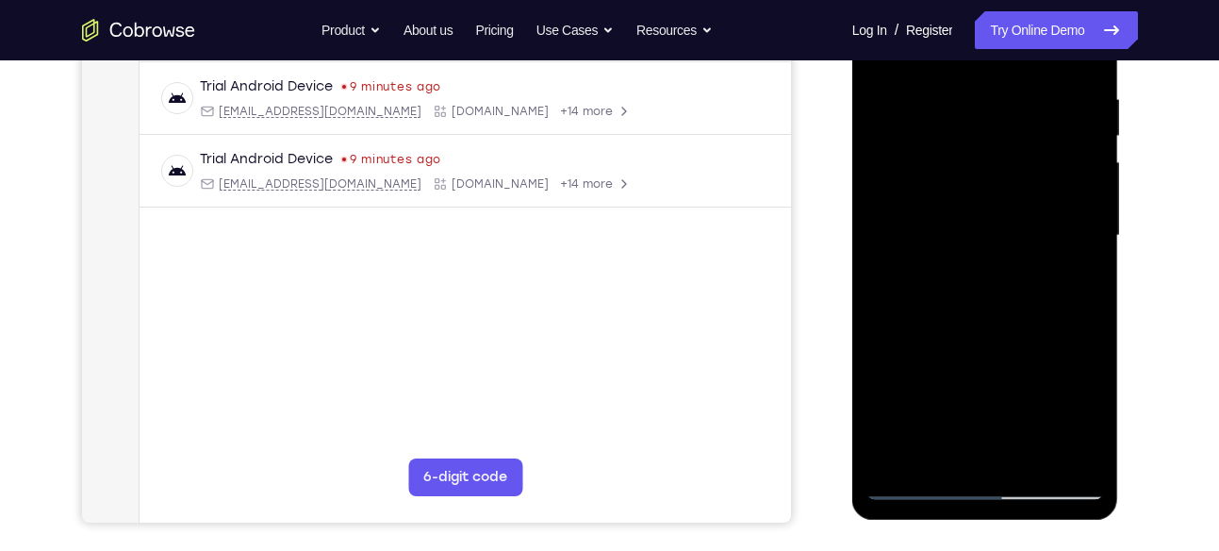
scroll to position [357, 0]
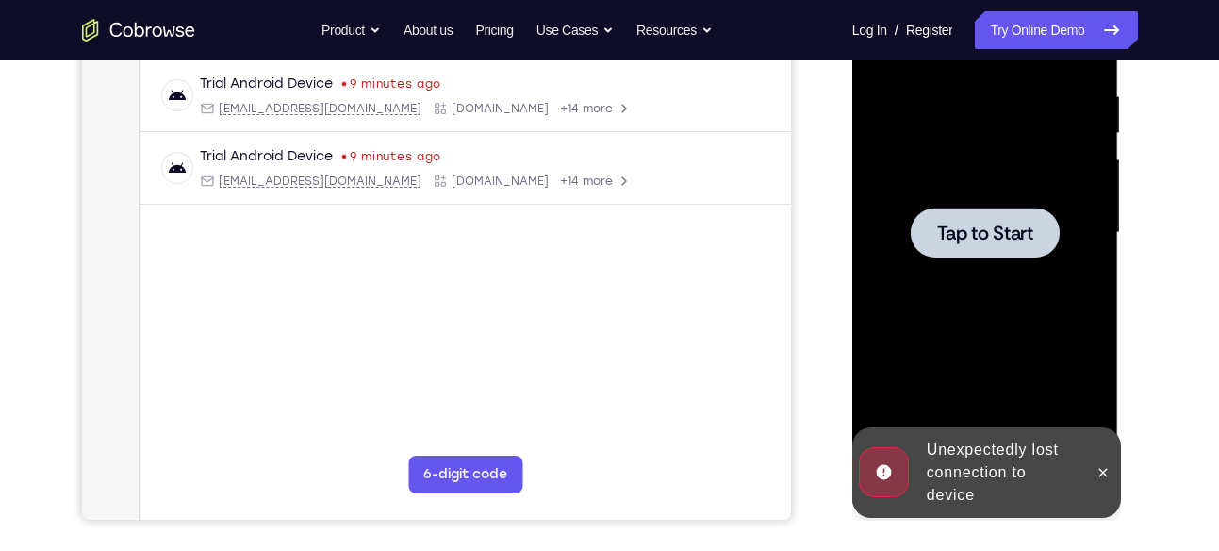
click at [969, 239] on span "Tap to Start" at bounding box center [985, 232] width 96 height 19
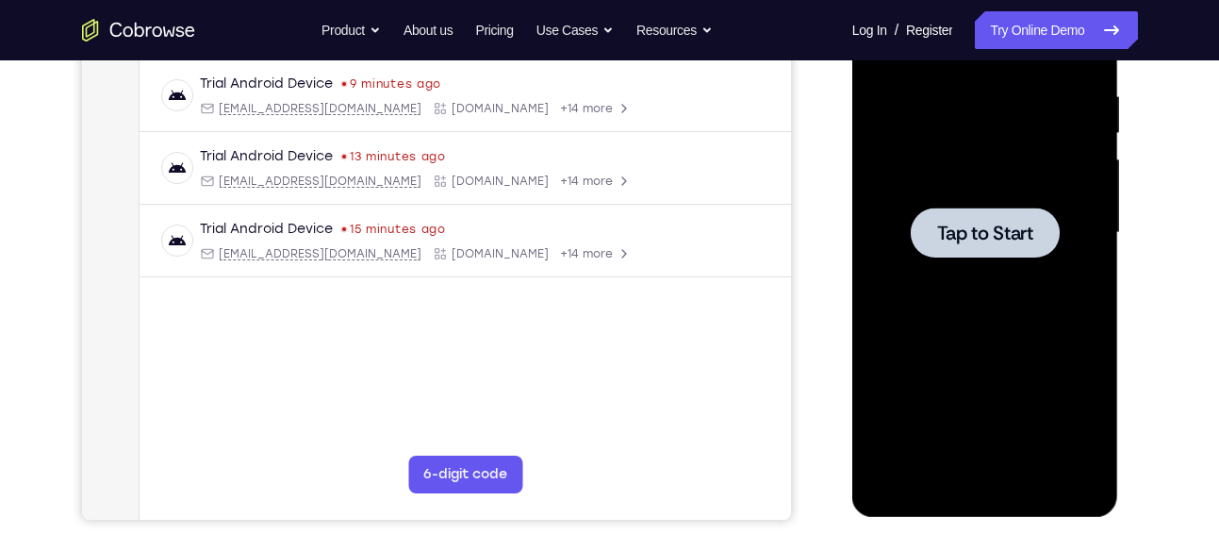
click at [996, 231] on span "Tap to Start" at bounding box center [985, 232] width 96 height 19
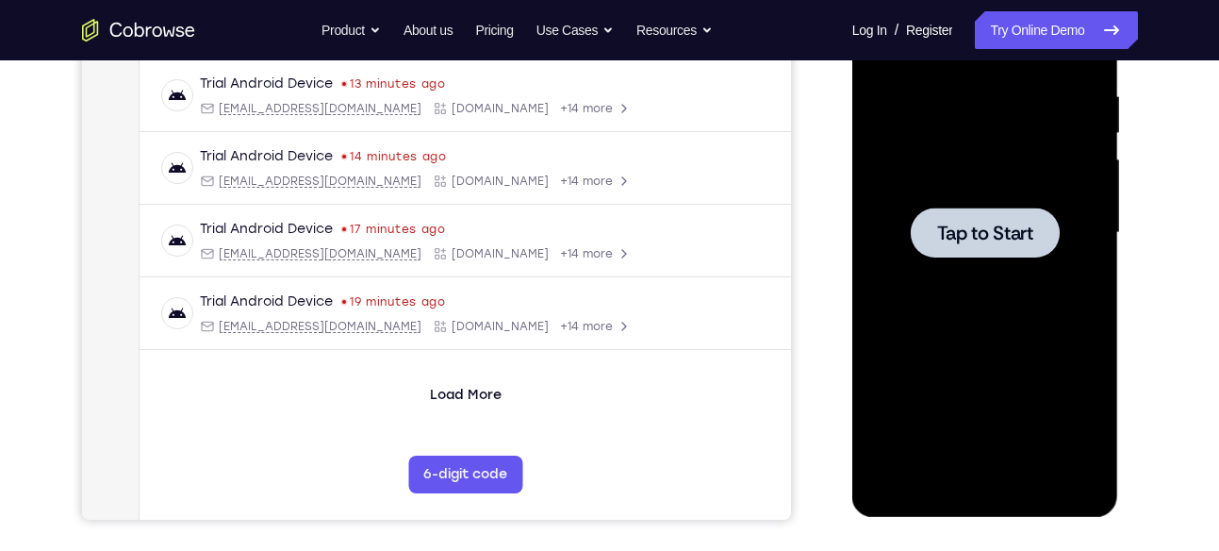
click at [920, 237] on div at bounding box center [985, 232] width 149 height 50
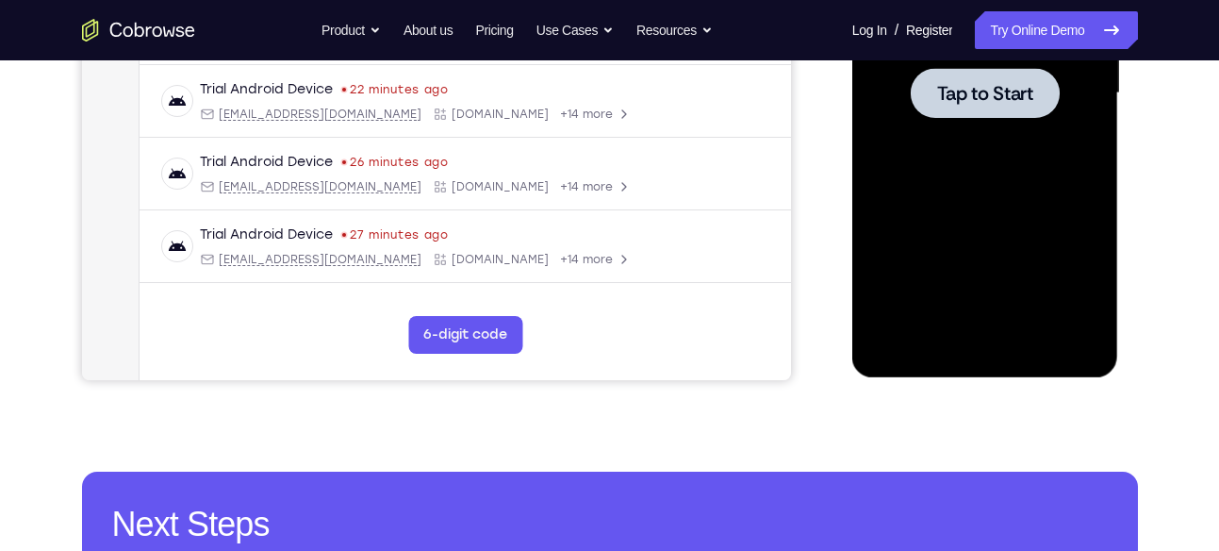
scroll to position [498, 0]
click at [1035, 99] on div at bounding box center [985, 92] width 149 height 50
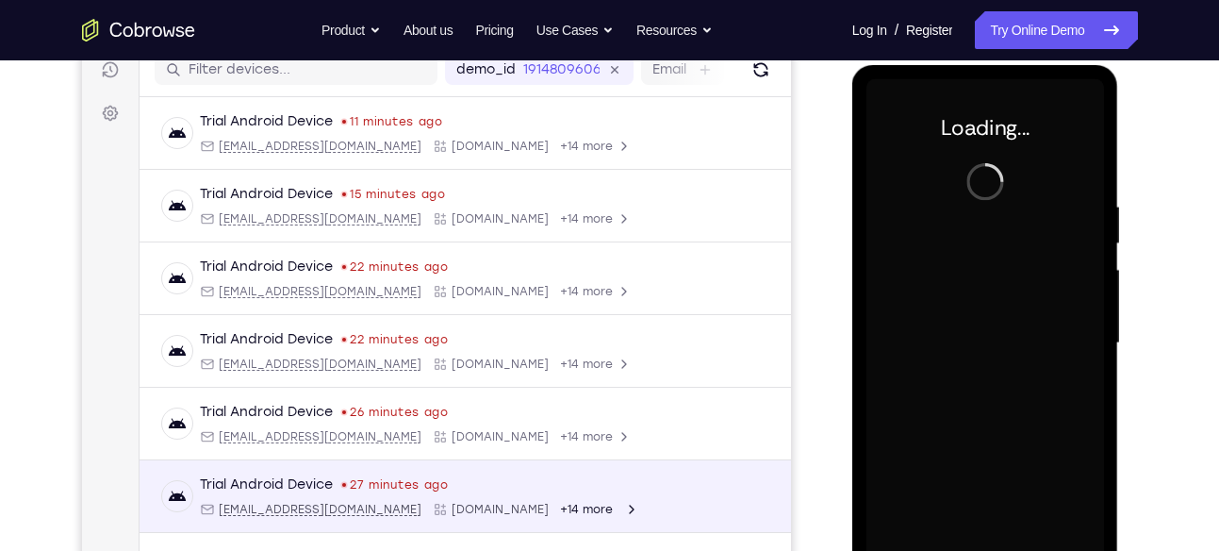
scroll to position [239, 0]
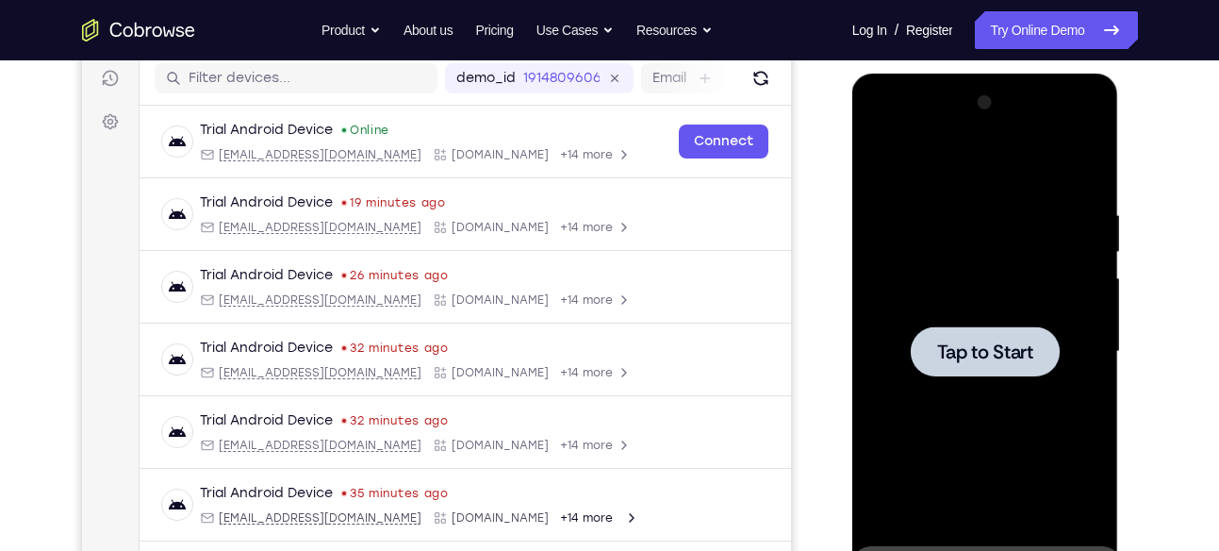
click at [982, 346] on span "Tap to Start" at bounding box center [985, 351] width 96 height 19
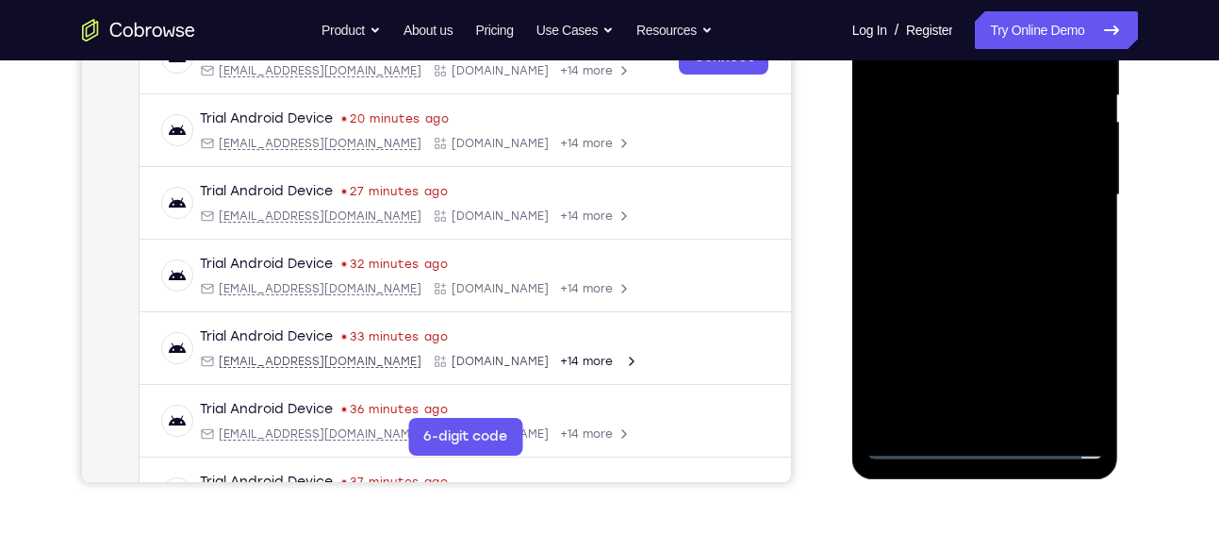
scroll to position [396, 0]
click at [994, 448] on div at bounding box center [985, 194] width 238 height 528
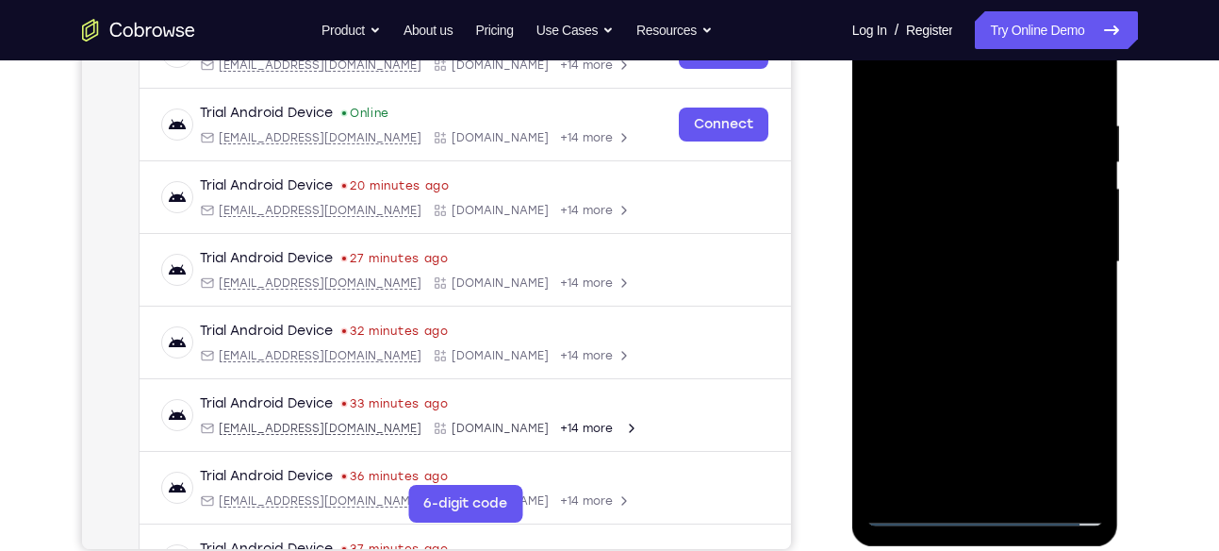
scroll to position [325, 0]
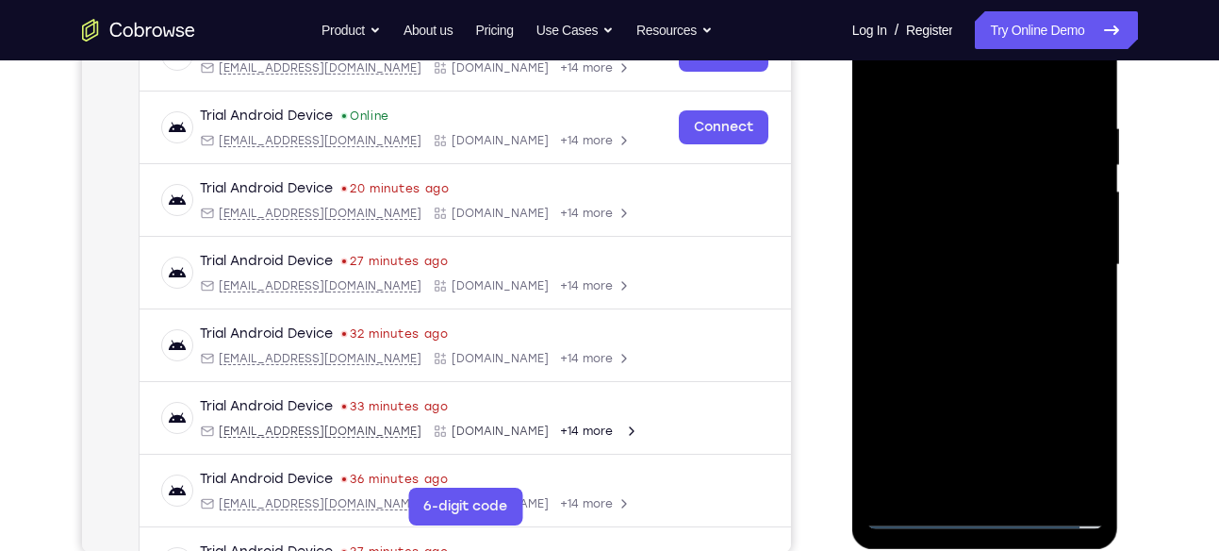
click at [1061, 434] on div at bounding box center [985, 265] width 238 height 528
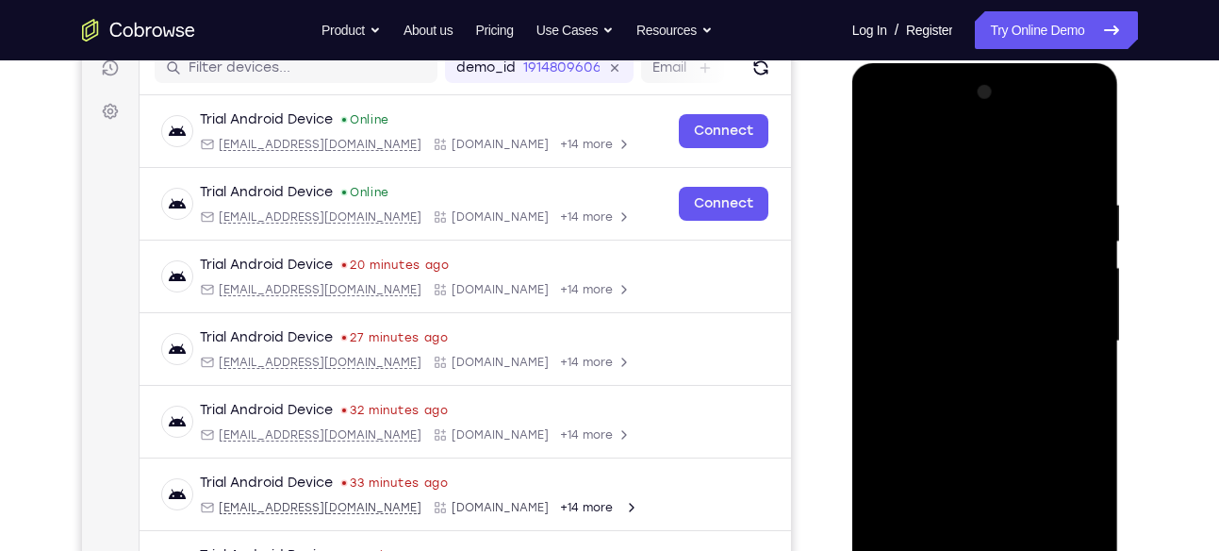
scroll to position [248, 0]
click at [887, 154] on div at bounding box center [985, 342] width 238 height 528
click at [1061, 332] on div at bounding box center [985, 342] width 238 height 528
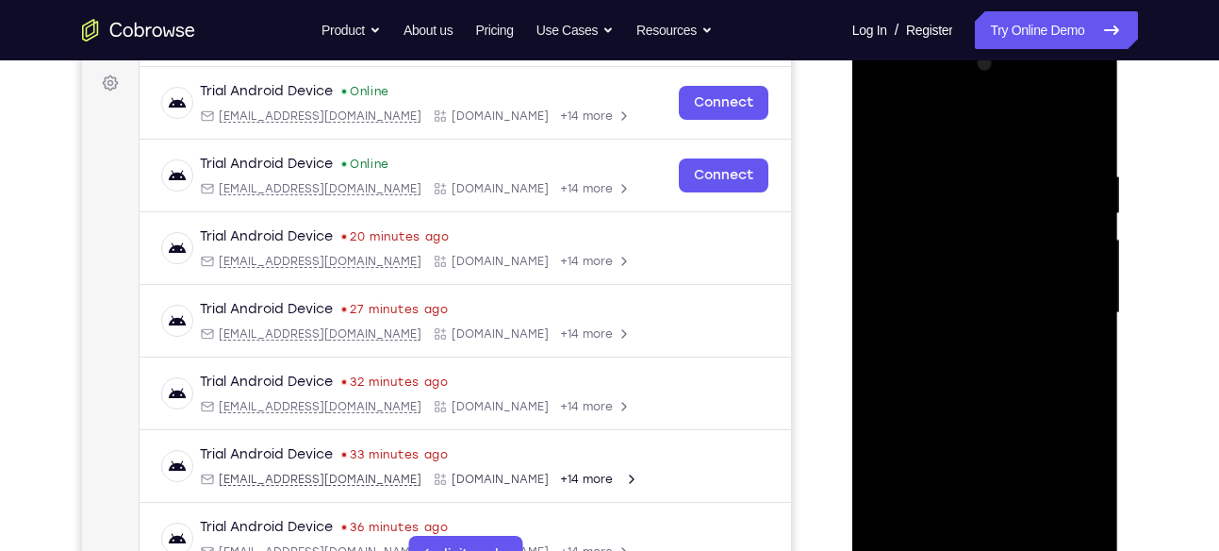
click at [963, 346] on div at bounding box center [985, 313] width 238 height 528
click at [932, 290] on div at bounding box center [985, 313] width 238 height 528
click at [952, 274] on div at bounding box center [985, 313] width 238 height 528
click at [926, 309] on div at bounding box center [985, 313] width 238 height 528
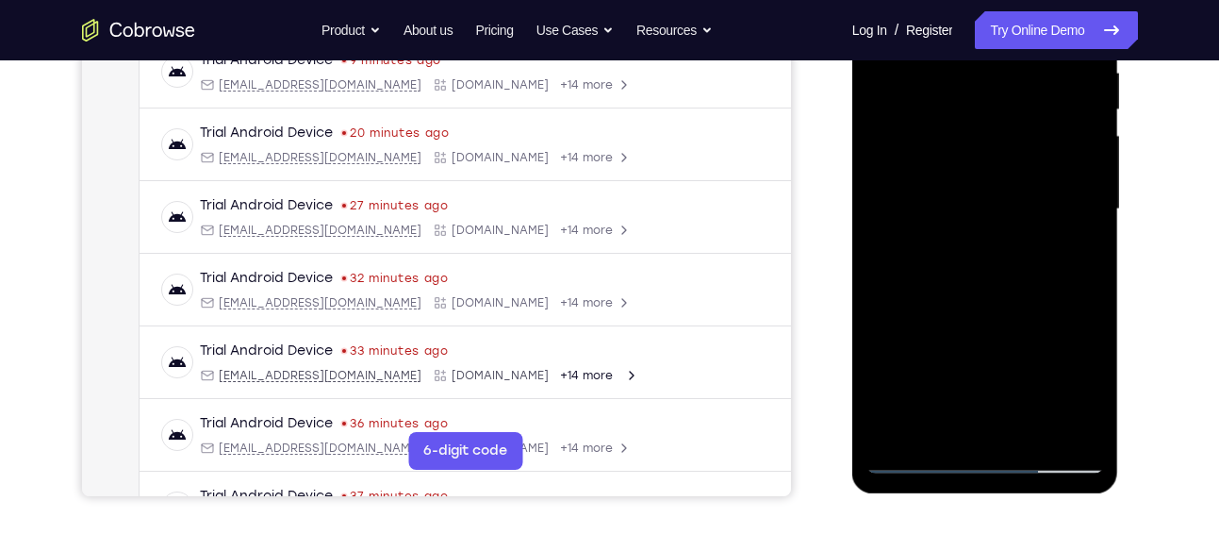
scroll to position [385, 0]
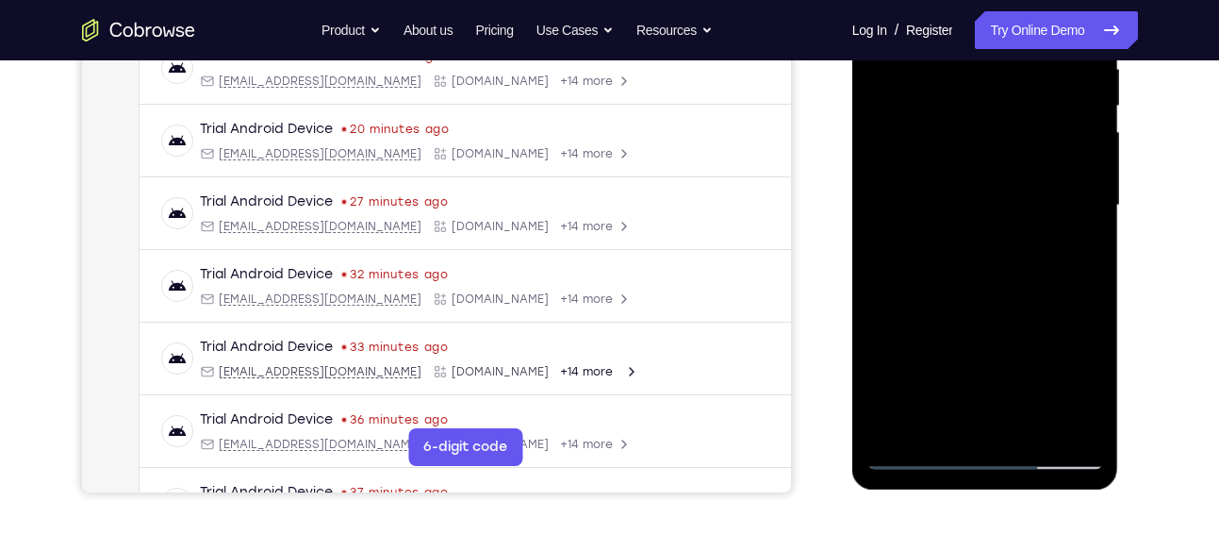
click at [929, 266] on div at bounding box center [985, 206] width 238 height 528
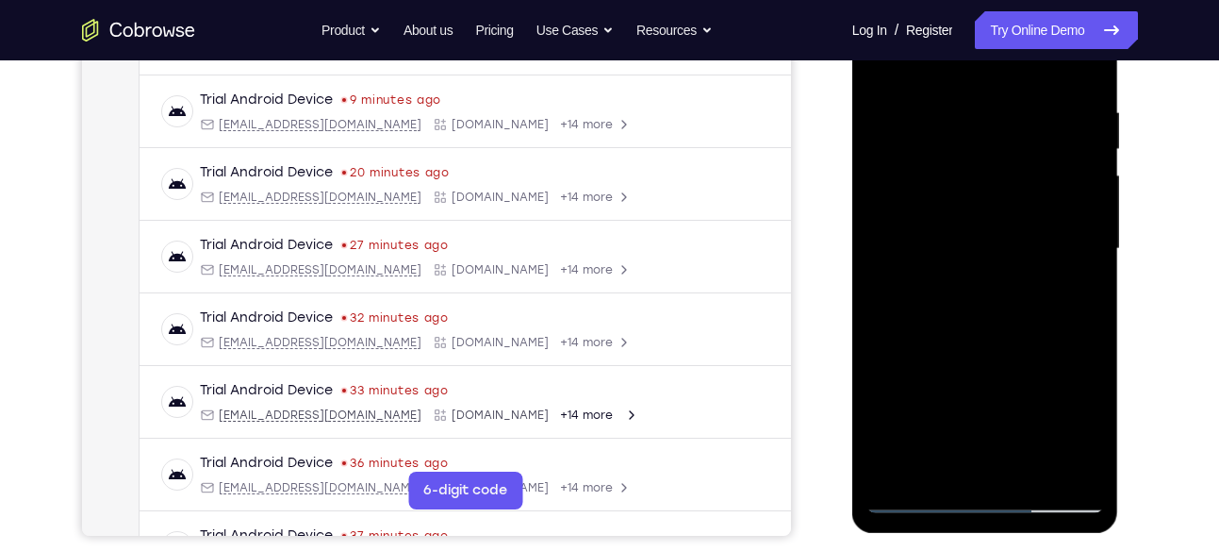
scroll to position [340, 0]
click at [969, 335] on div at bounding box center [985, 250] width 238 height 528
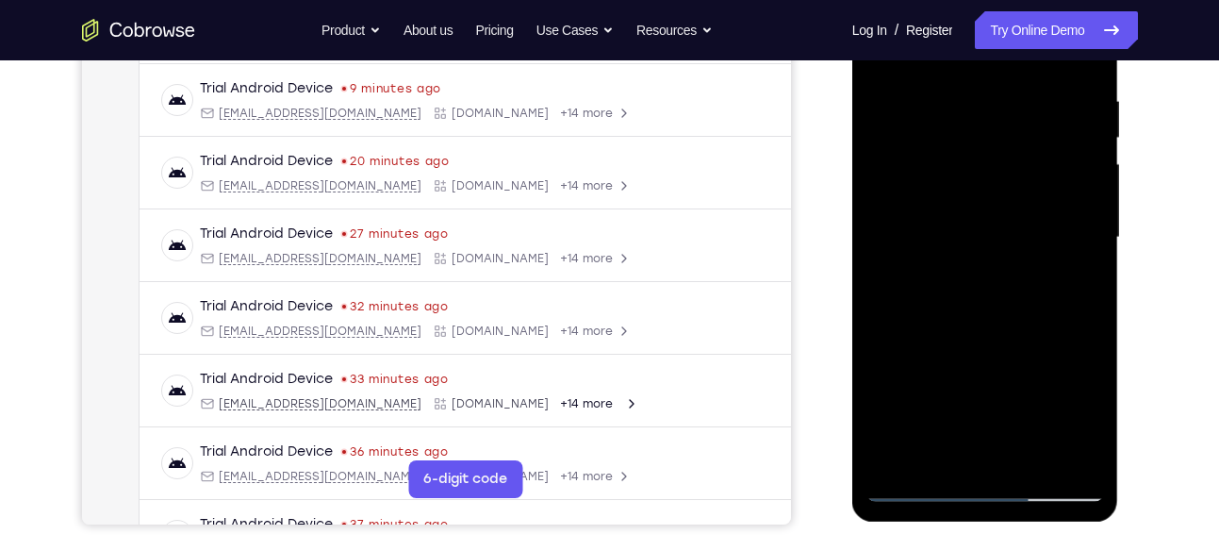
scroll to position [364, 0]
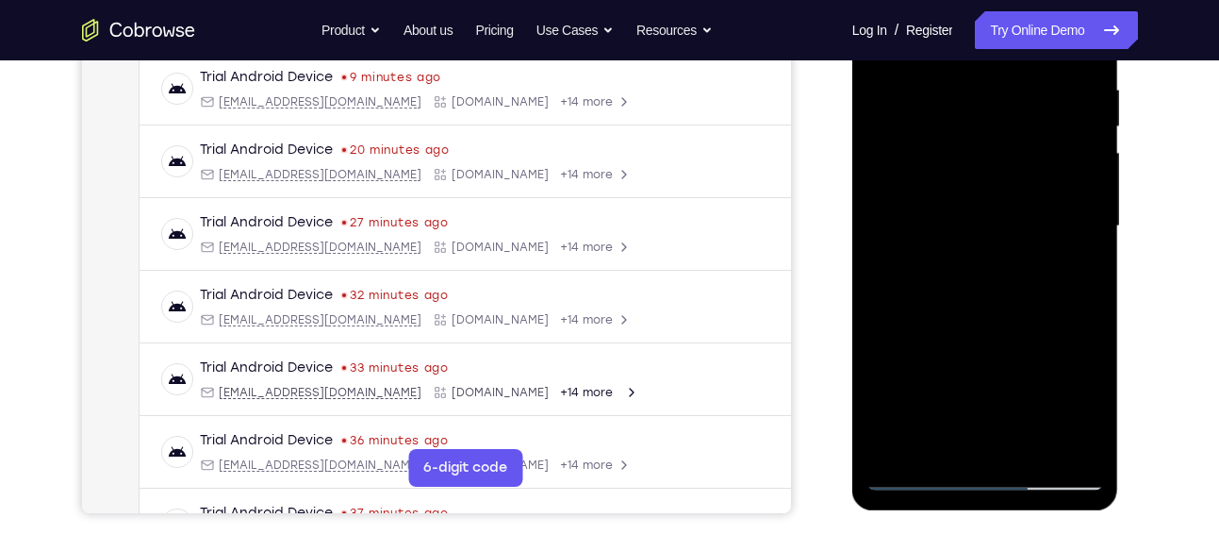
click at [880, 397] on div at bounding box center [985, 226] width 238 height 528
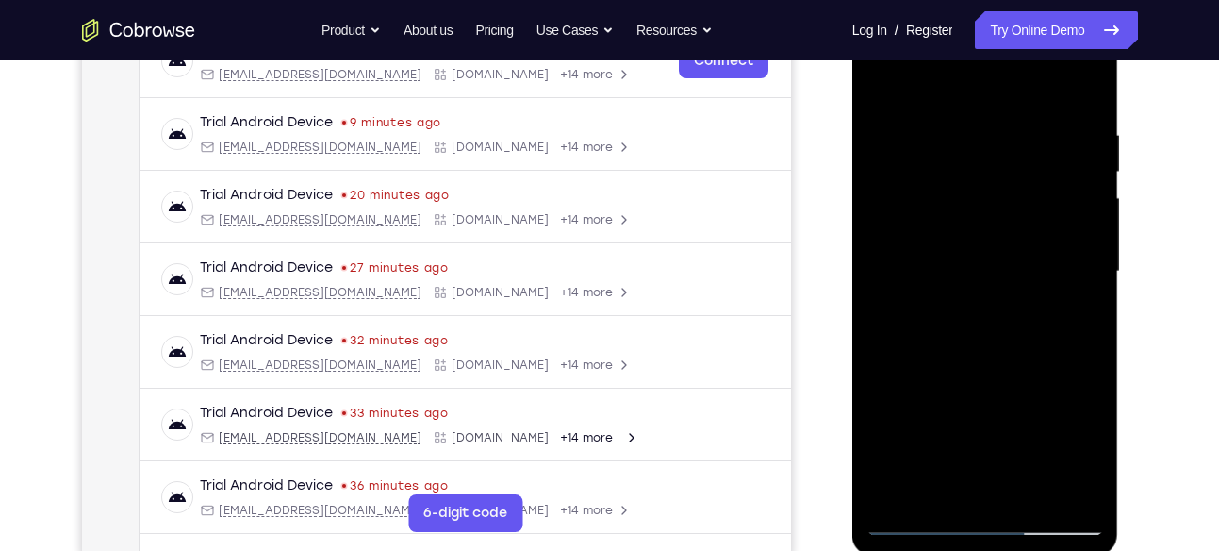
scroll to position [318, 0]
click at [1022, 119] on div at bounding box center [985, 272] width 238 height 528
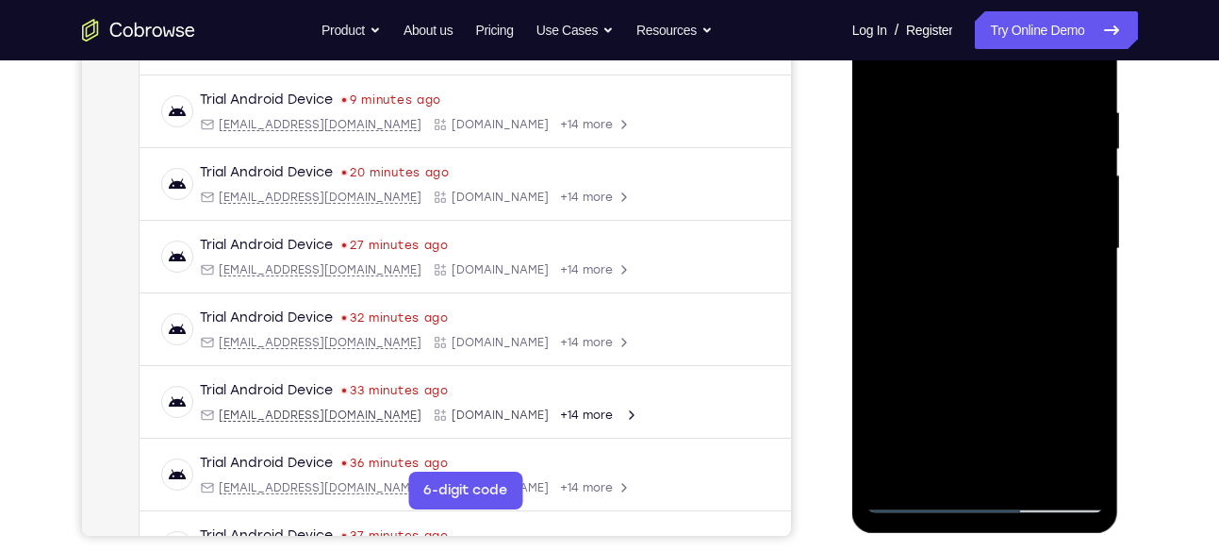
scroll to position [342, 0]
click at [1060, 465] on div at bounding box center [985, 248] width 238 height 528
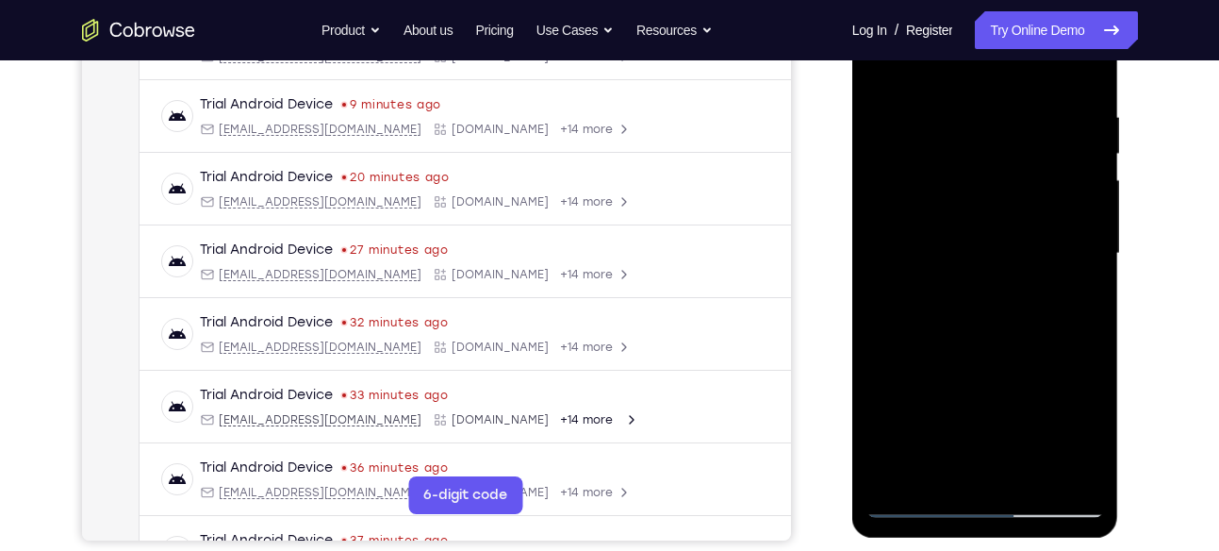
scroll to position [338, 0]
drag, startPoint x: 1031, startPoint y: 324, endPoint x: 916, endPoint y: 318, distance: 114.3
click at [916, 318] on div at bounding box center [985, 253] width 238 height 528
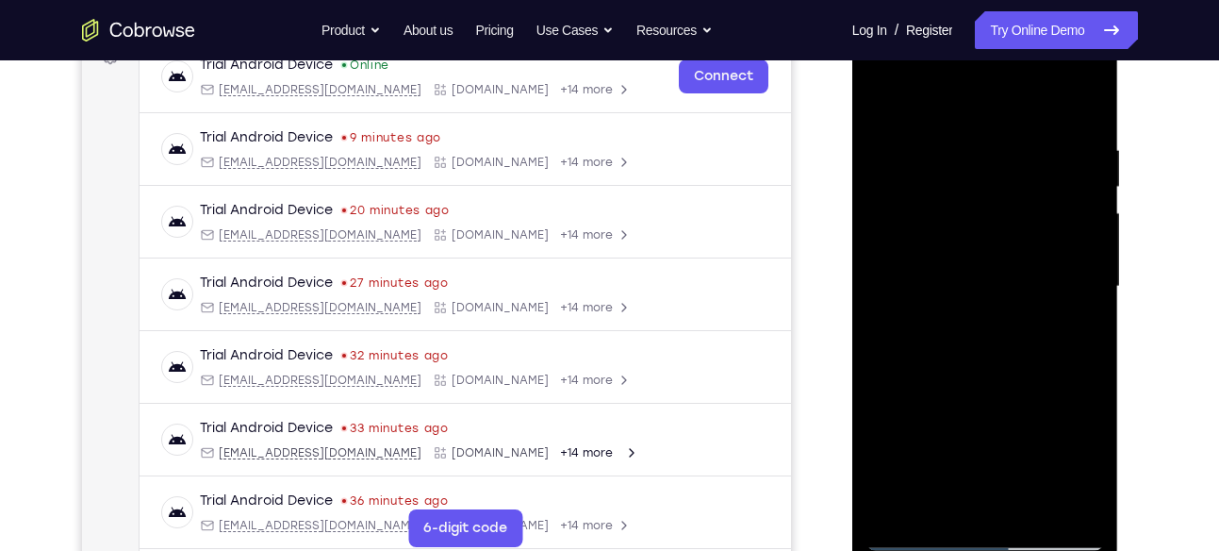
scroll to position [303, 0]
click at [1082, 108] on div at bounding box center [985, 288] width 238 height 528
click at [960, 144] on div at bounding box center [985, 288] width 238 height 528
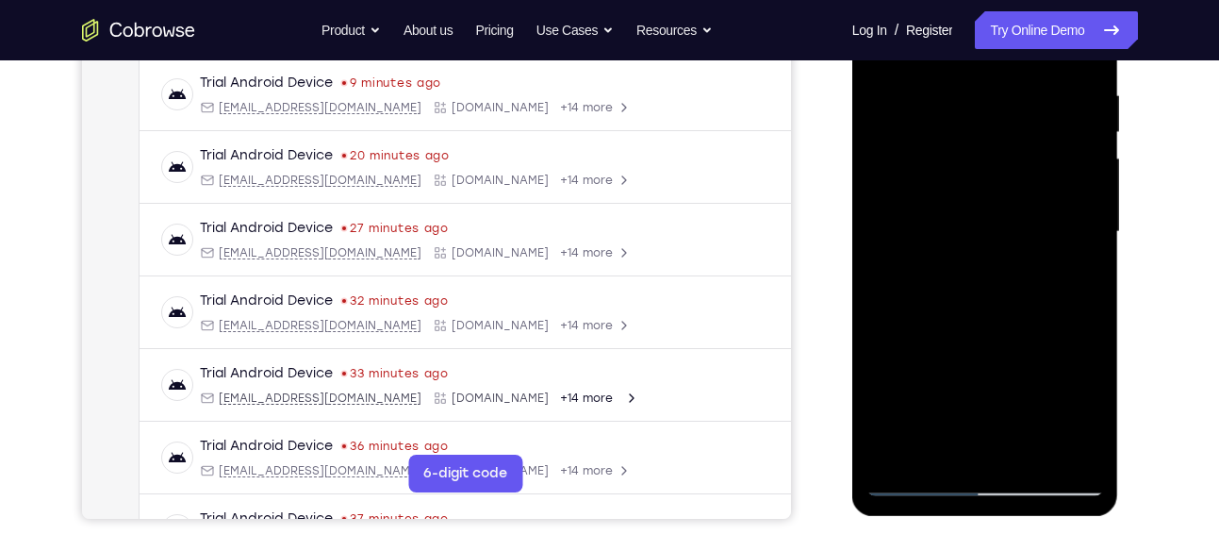
scroll to position [357, 0]
click at [1085, 451] on div at bounding box center [985, 233] width 238 height 528
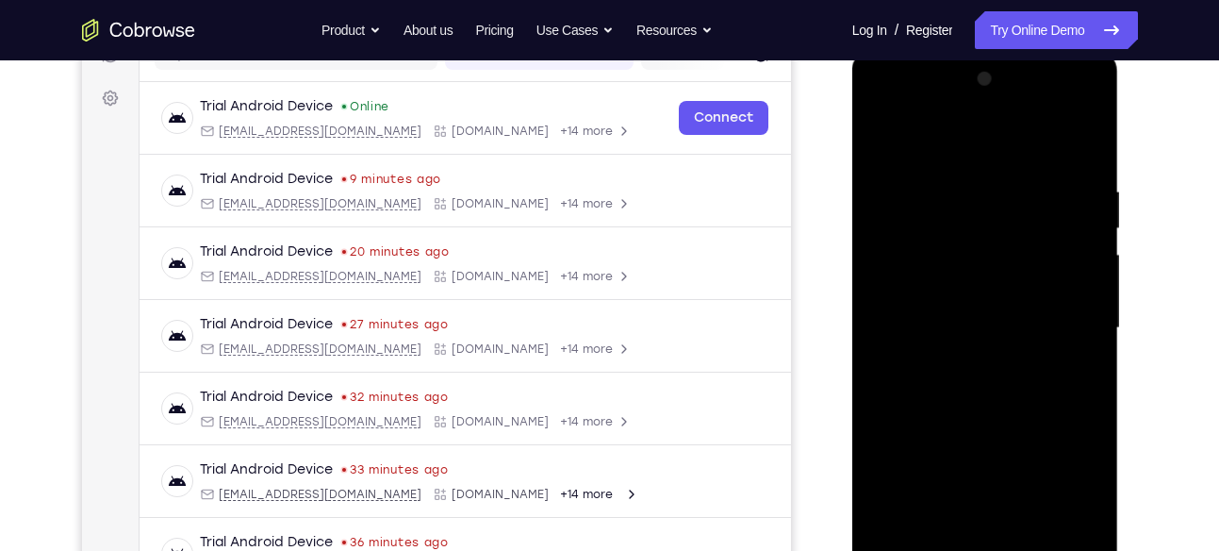
scroll to position [338, 0]
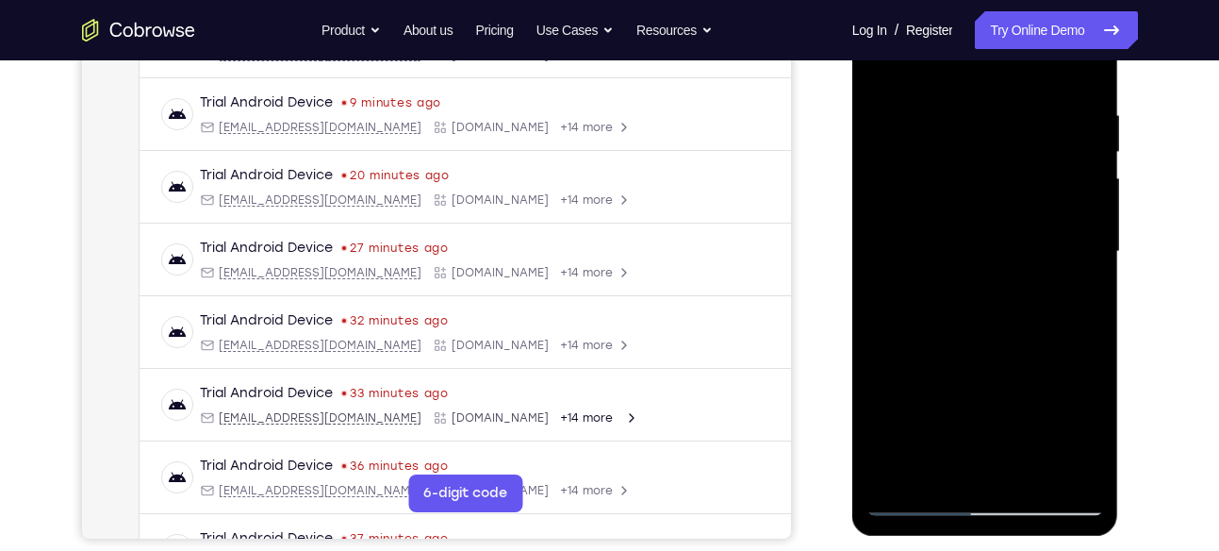
click at [1077, 465] on div at bounding box center [985, 252] width 238 height 528
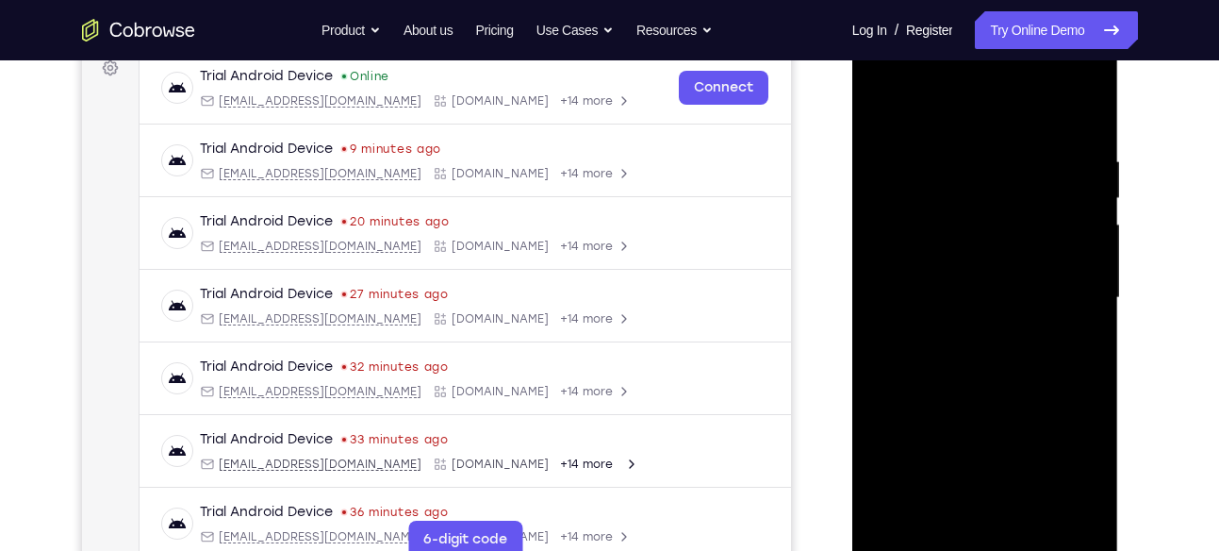
scroll to position [293, 0]
click at [1074, 274] on div at bounding box center [985, 297] width 238 height 528
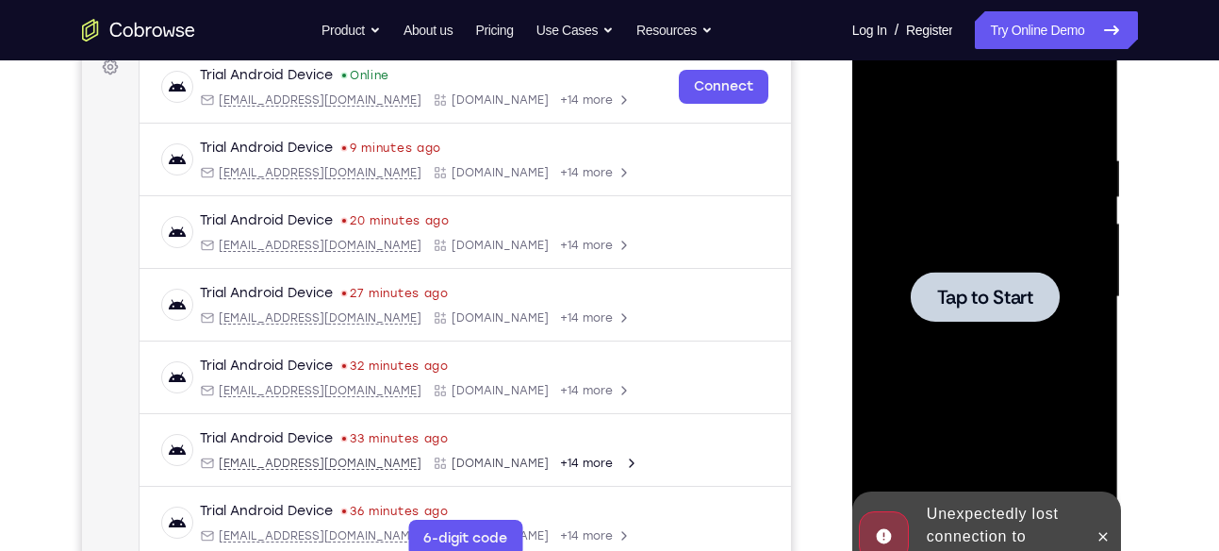
click at [1011, 300] on span "Tap to Start" at bounding box center [985, 297] width 96 height 19
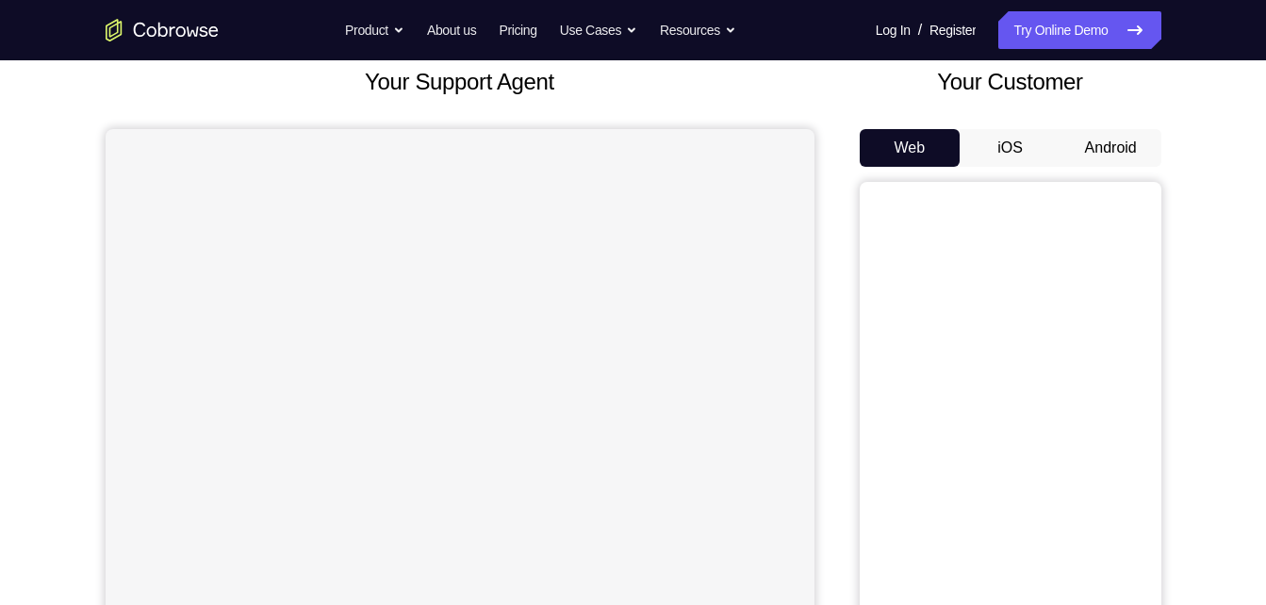
scroll to position [117, 0]
click at [1105, 145] on button "Android" at bounding box center [1111, 147] width 101 height 38
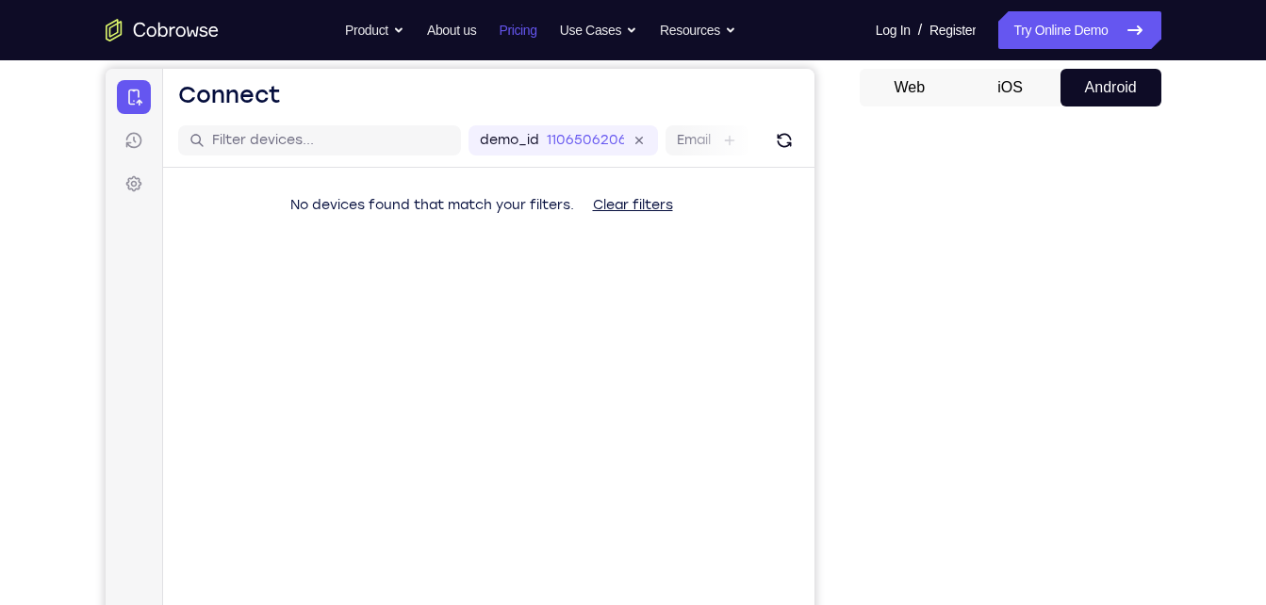
scroll to position [0, 0]
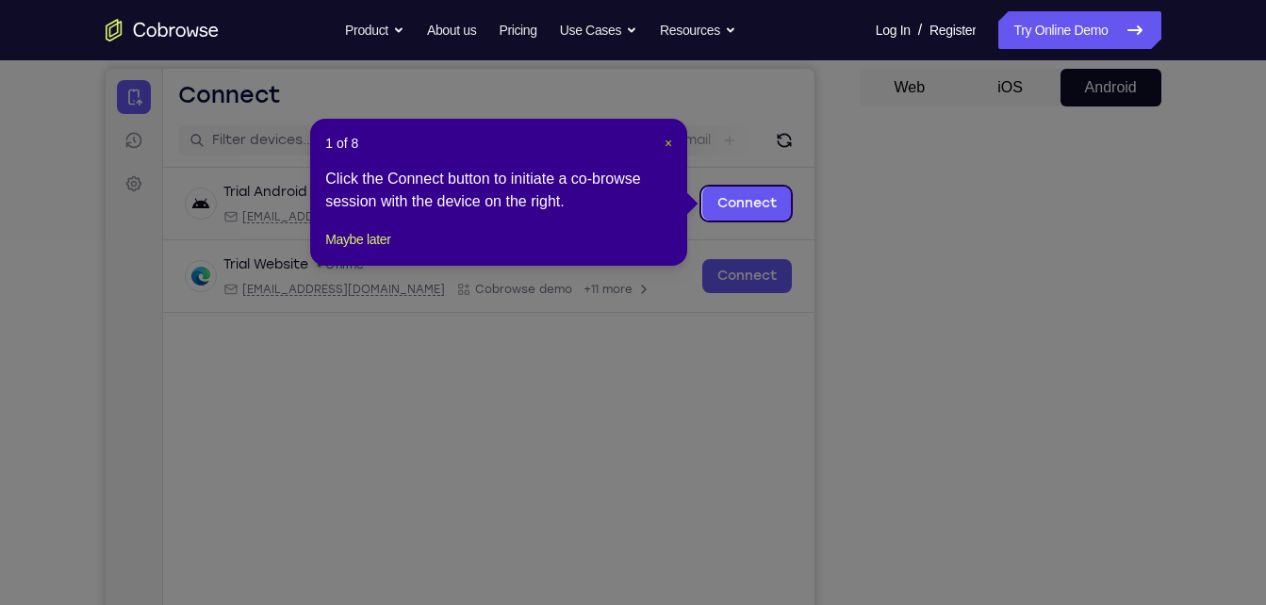
click at [670, 142] on span "×" at bounding box center [669, 143] width 8 height 15
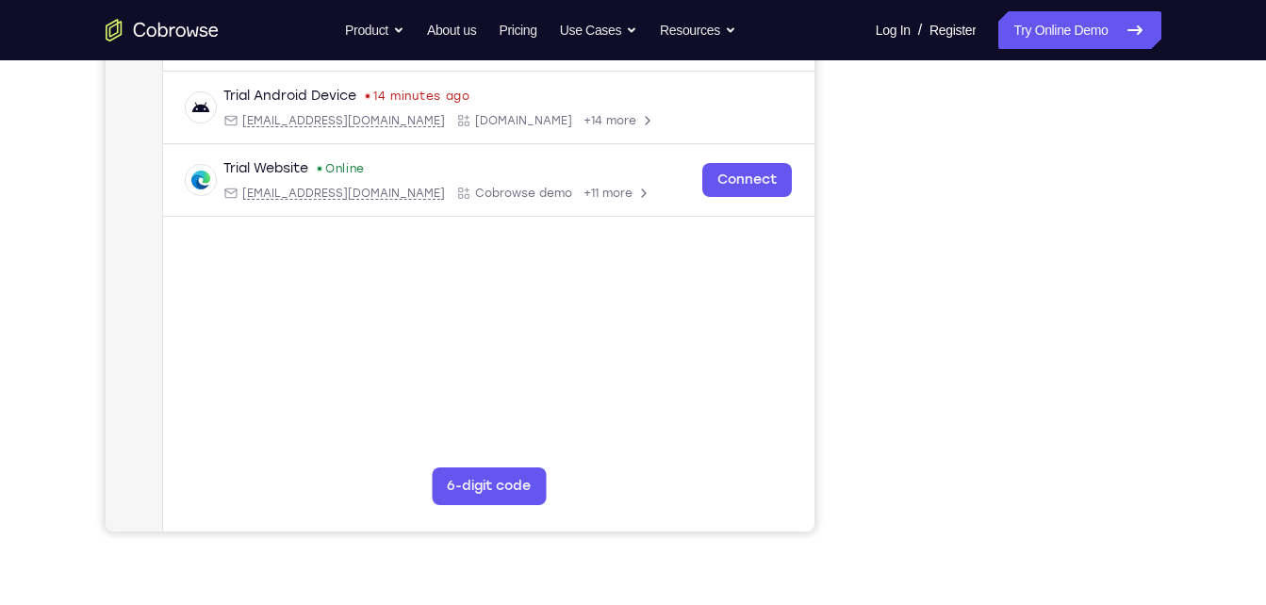
scroll to position [346, 0]
